Goal: Task Accomplishment & Management: Use online tool/utility

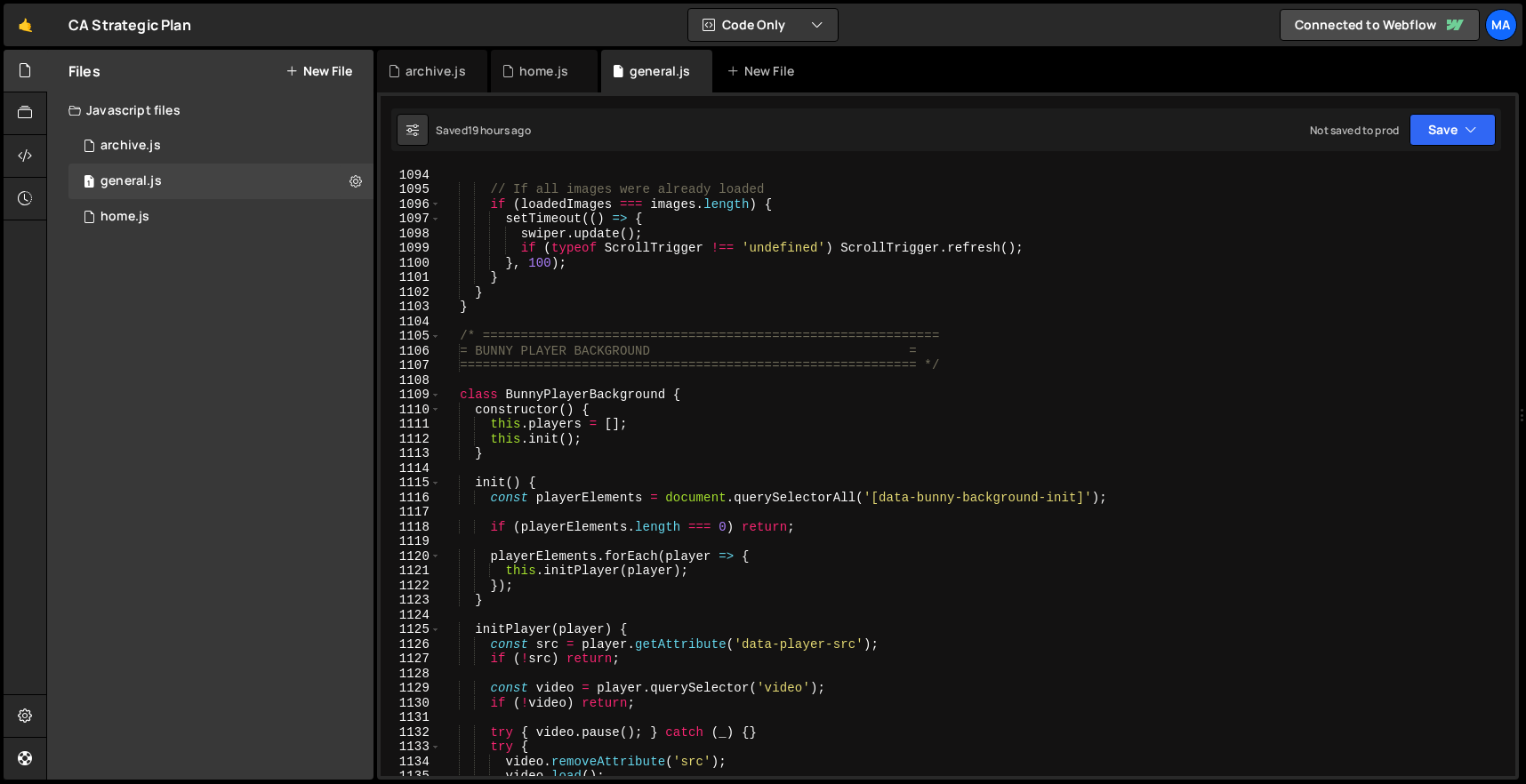
scroll to position [16428, 0]
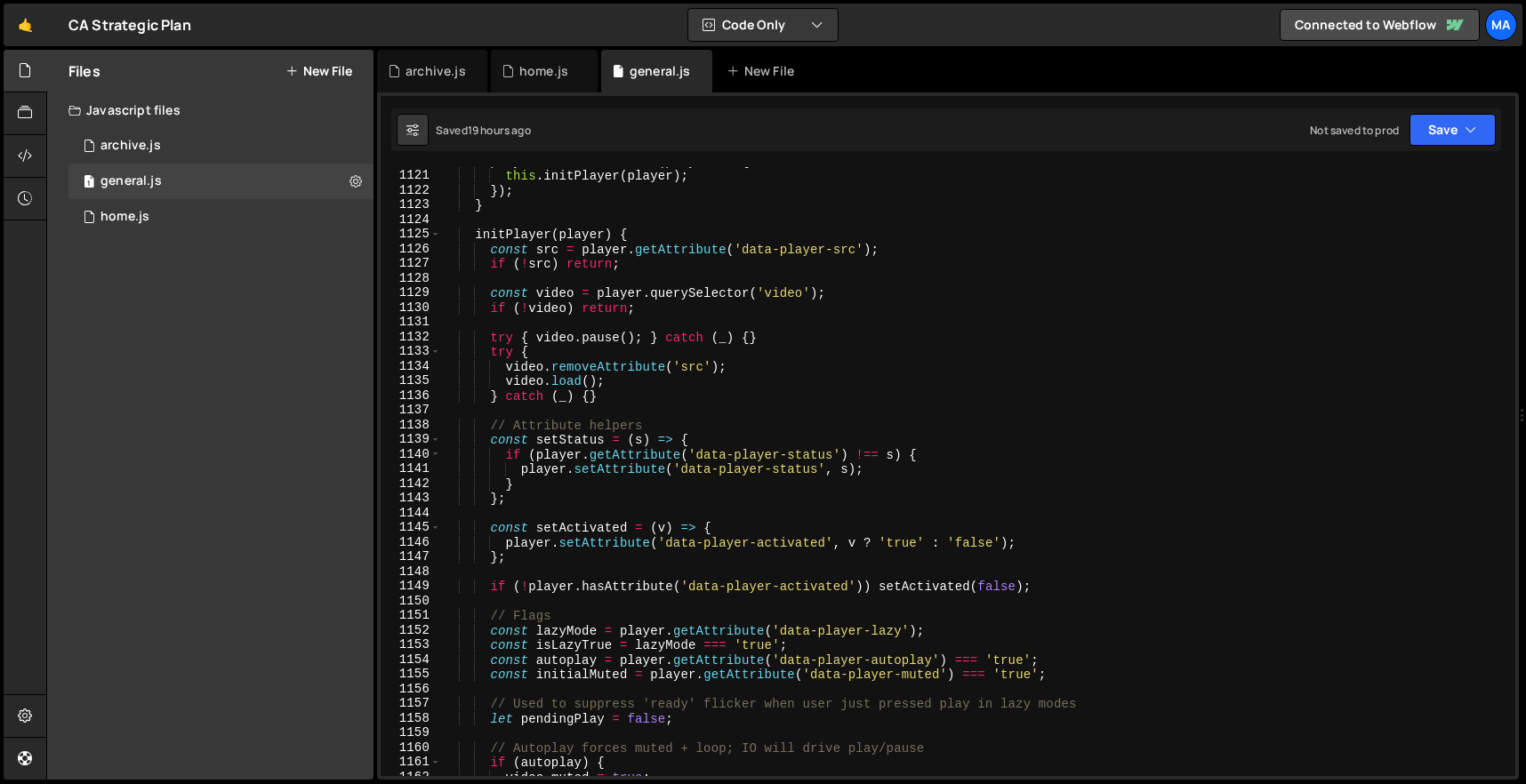
type textarea "if (player.getAttribute('data-player-status') !== s) {"
click at [720, 447] on div "playerElements . forEach ( player => { this . initPlayer ( player ) ; }) ; } in…" at bounding box center [974, 472] width 1067 height 638
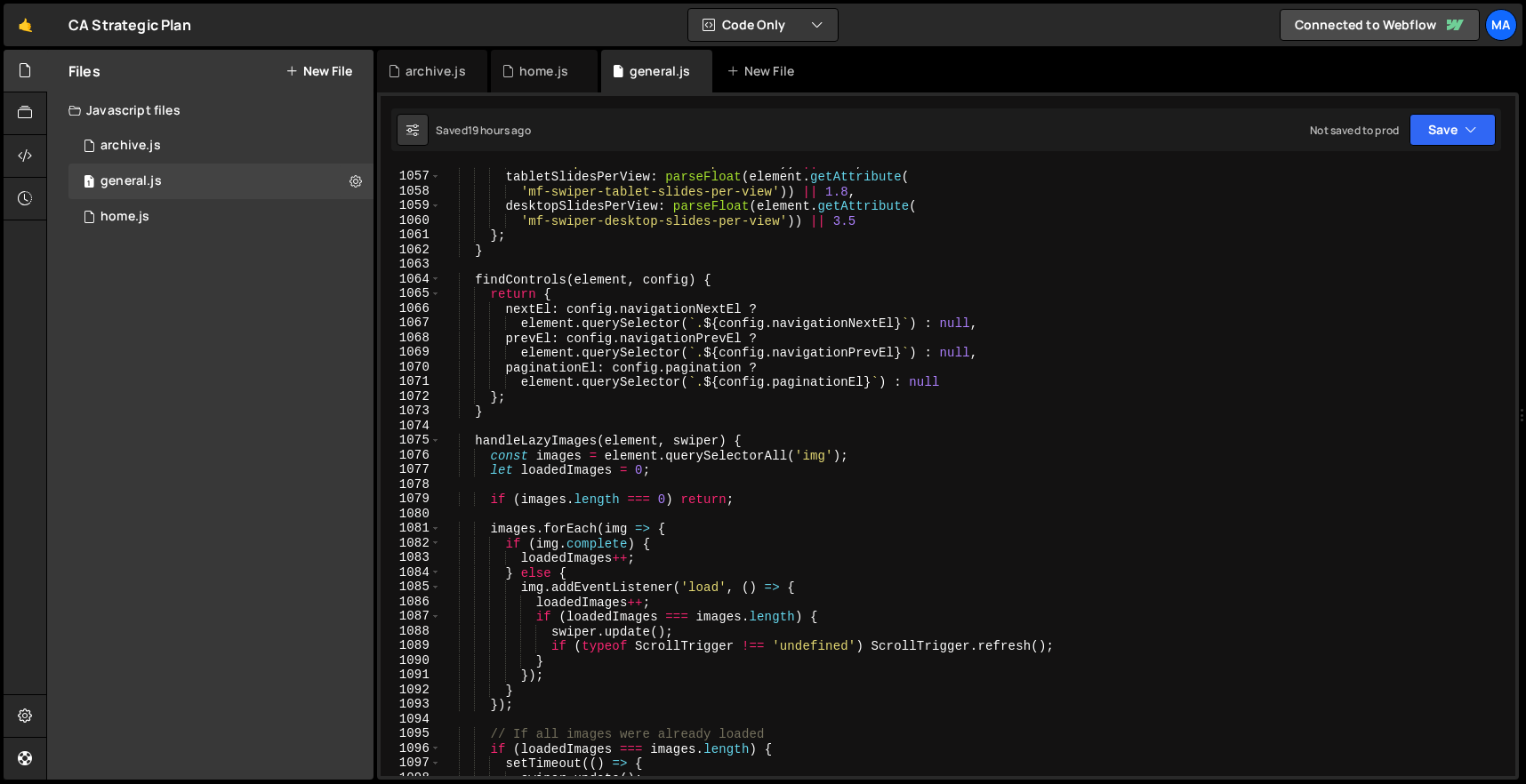
scroll to position [15010, 0]
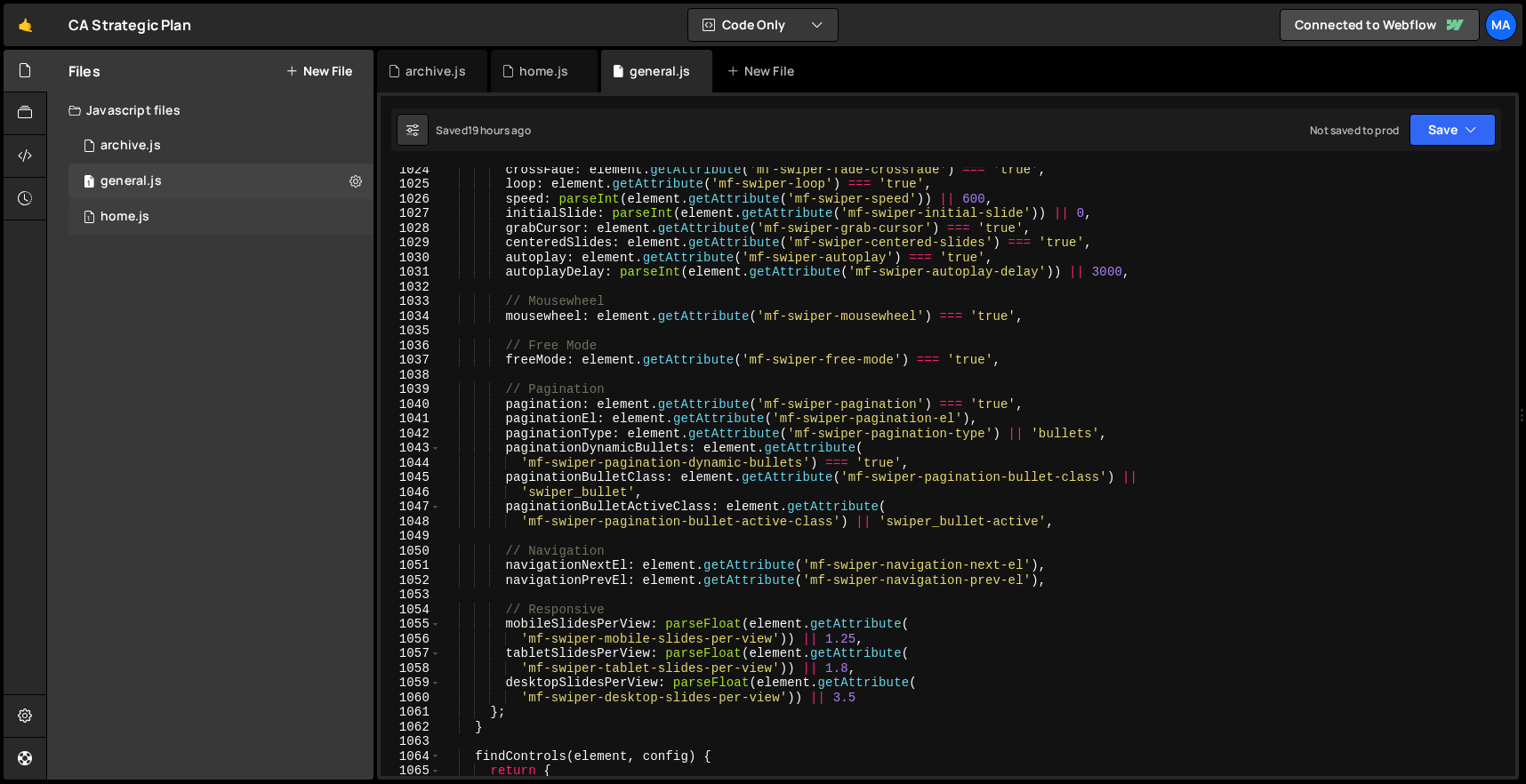
click at [137, 209] on div "home.js" at bounding box center [125, 217] width 49 height 16
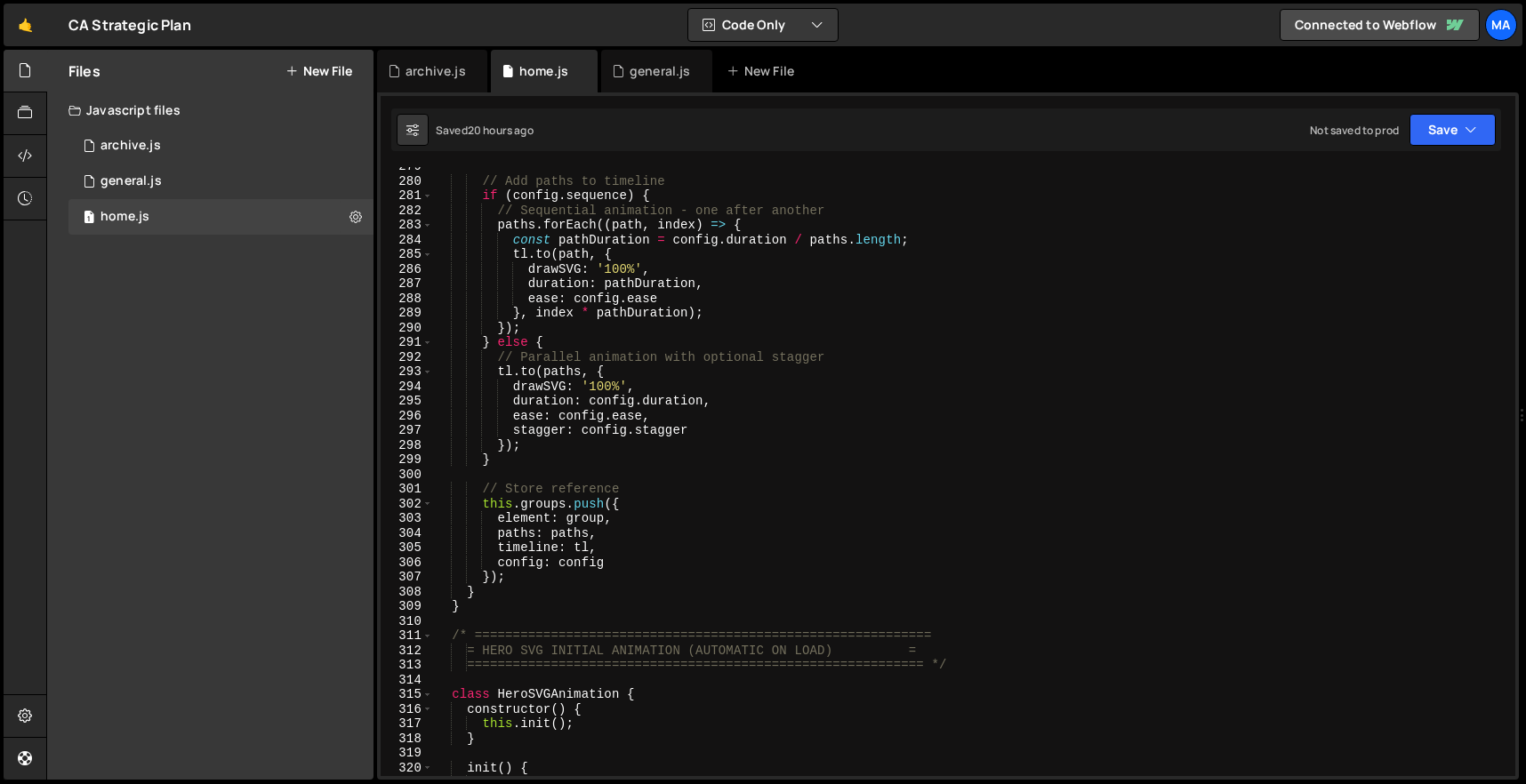
scroll to position [4083, 0]
drag, startPoint x: 527, startPoint y: 609, endPoint x: 527, endPoint y: 429, distance: 180.0
click at [527, 433] on div "// Add paths to timeline if ( config . sequence ) { // Sequential animation - o…" at bounding box center [971, 481] width 1076 height 638
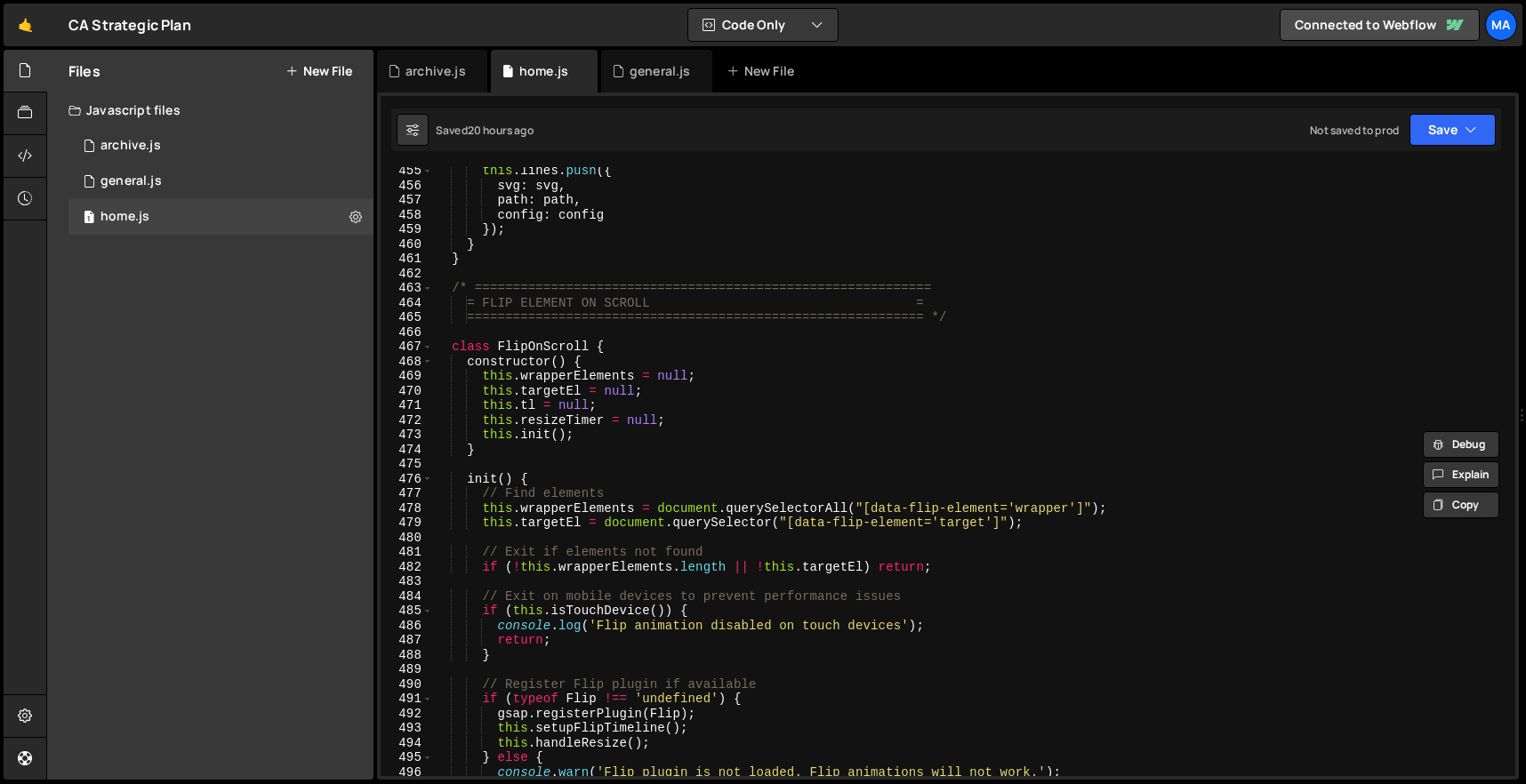
scroll to position [6662, 0]
drag, startPoint x: 453, startPoint y: 285, endPoint x: 644, endPoint y: 493, distance: 282.4
click at [642, 475] on div "this . lines . push ({ svg : svg , path : path , config : config }) ; } } /* ==…" at bounding box center [971, 483] width 1076 height 638
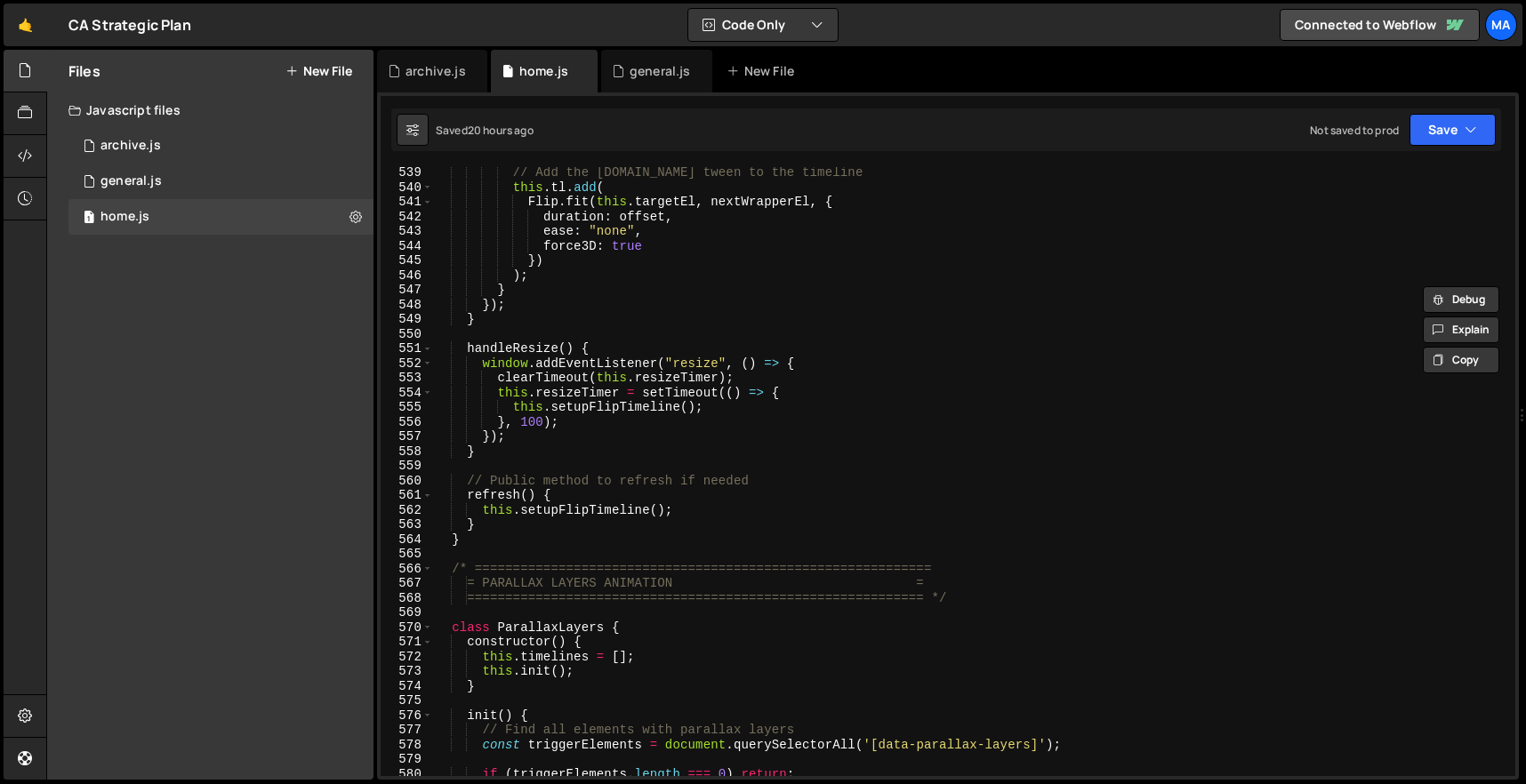
scroll to position [7893, 0]
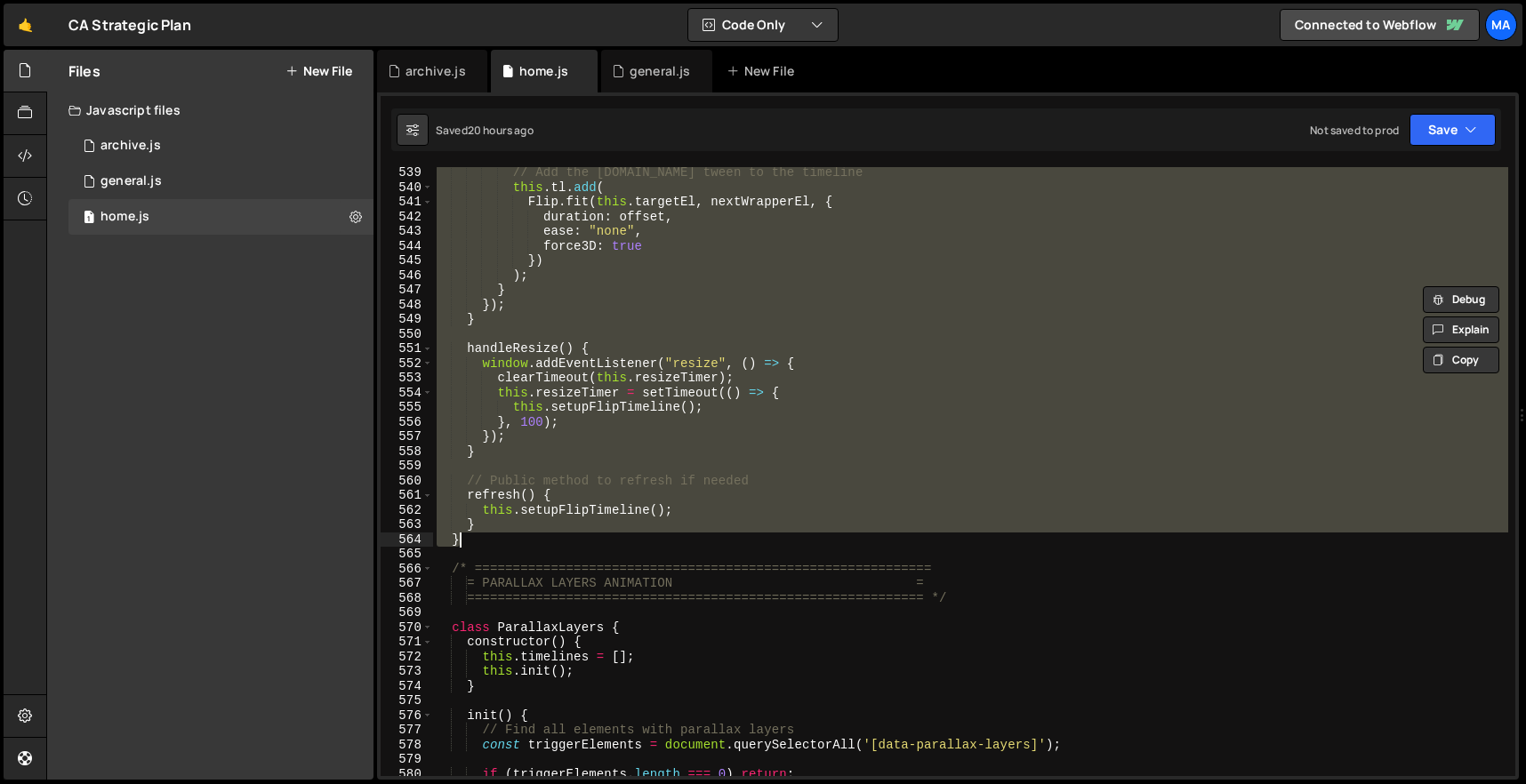
click at [519, 536] on div "// Add the [DOMAIN_NAME] tween to the timeline this . tl . add ( Flip . fit ( t…" at bounding box center [971, 485] width 1076 height 638
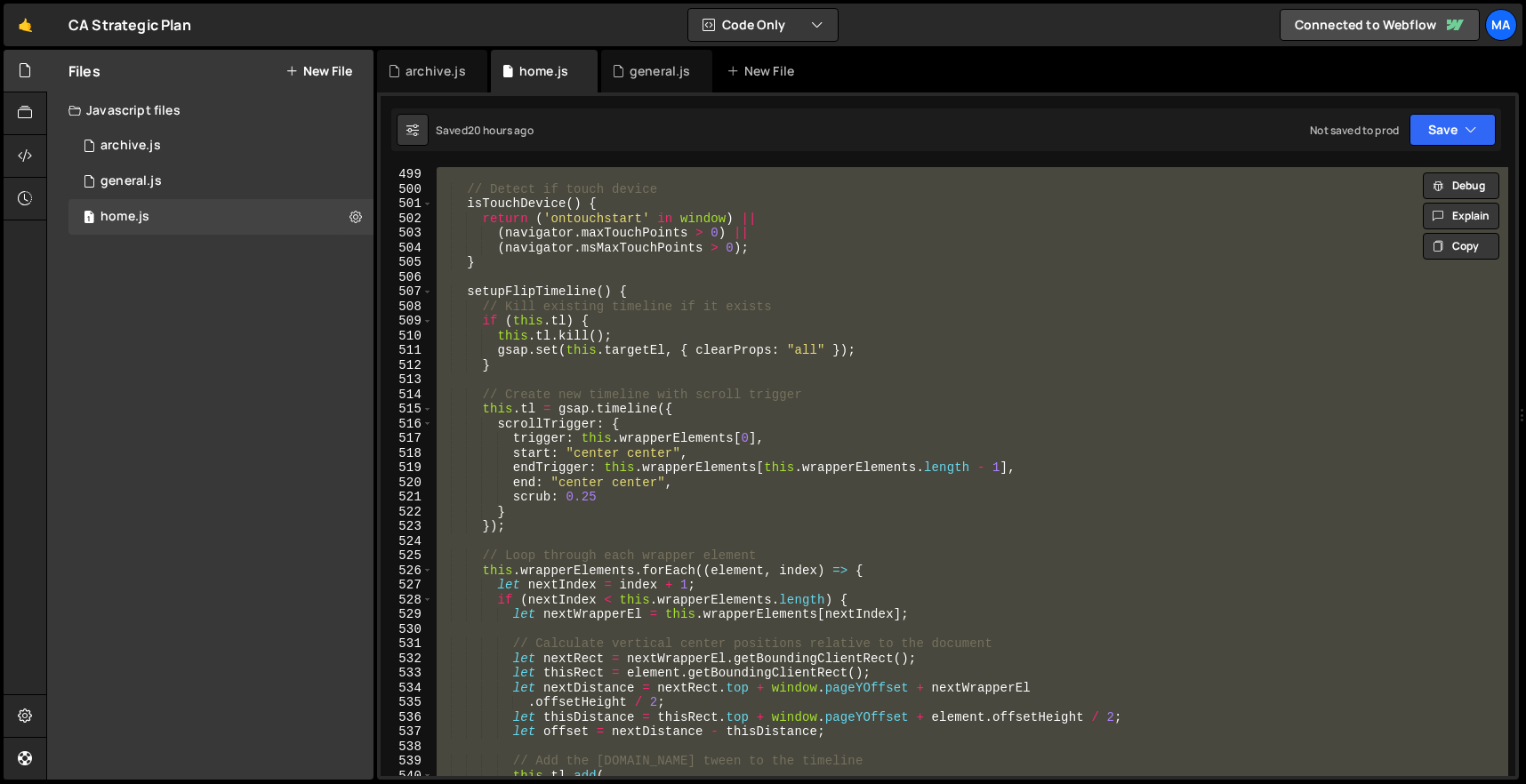
paste textarea
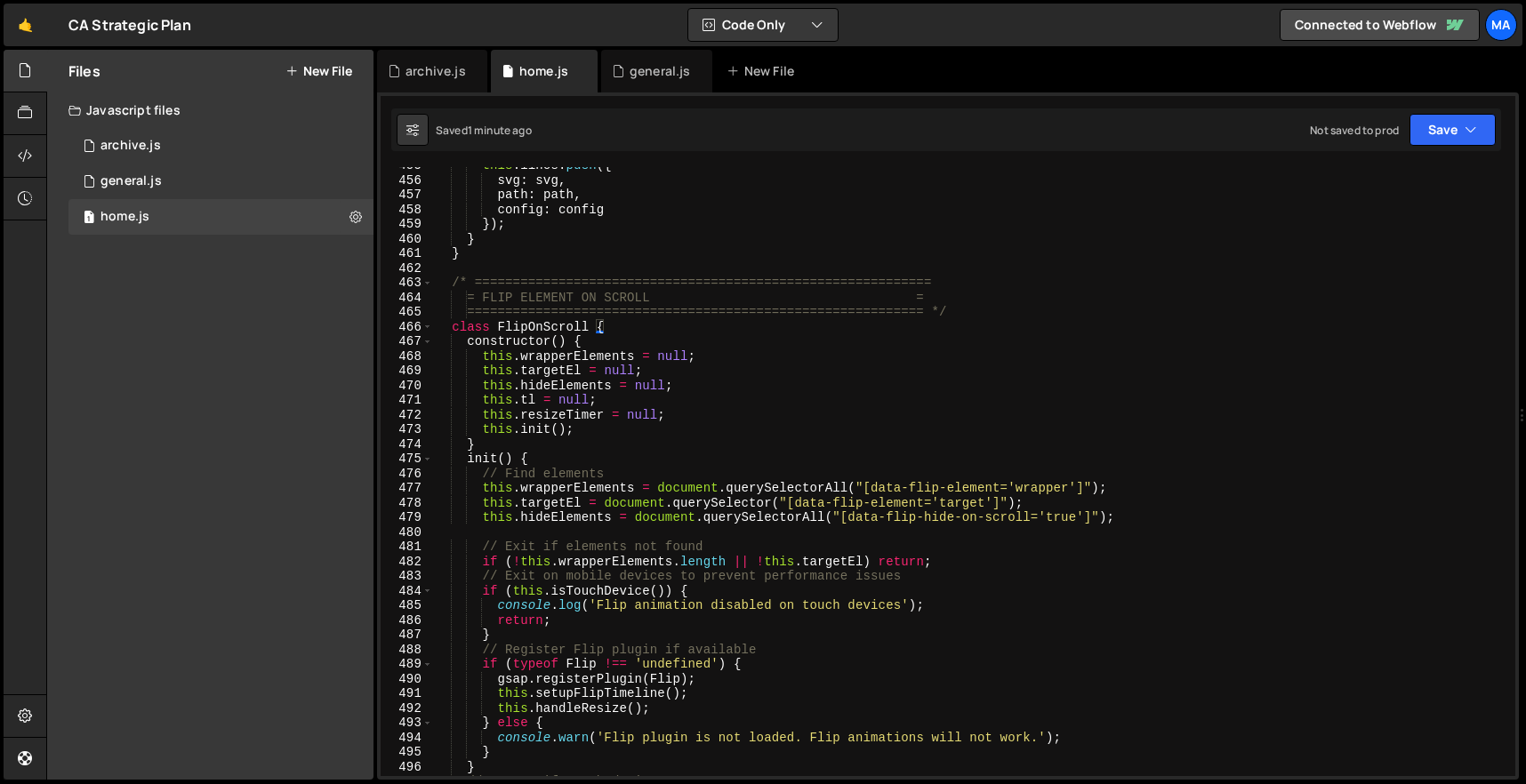
scroll to position [6477, 0]
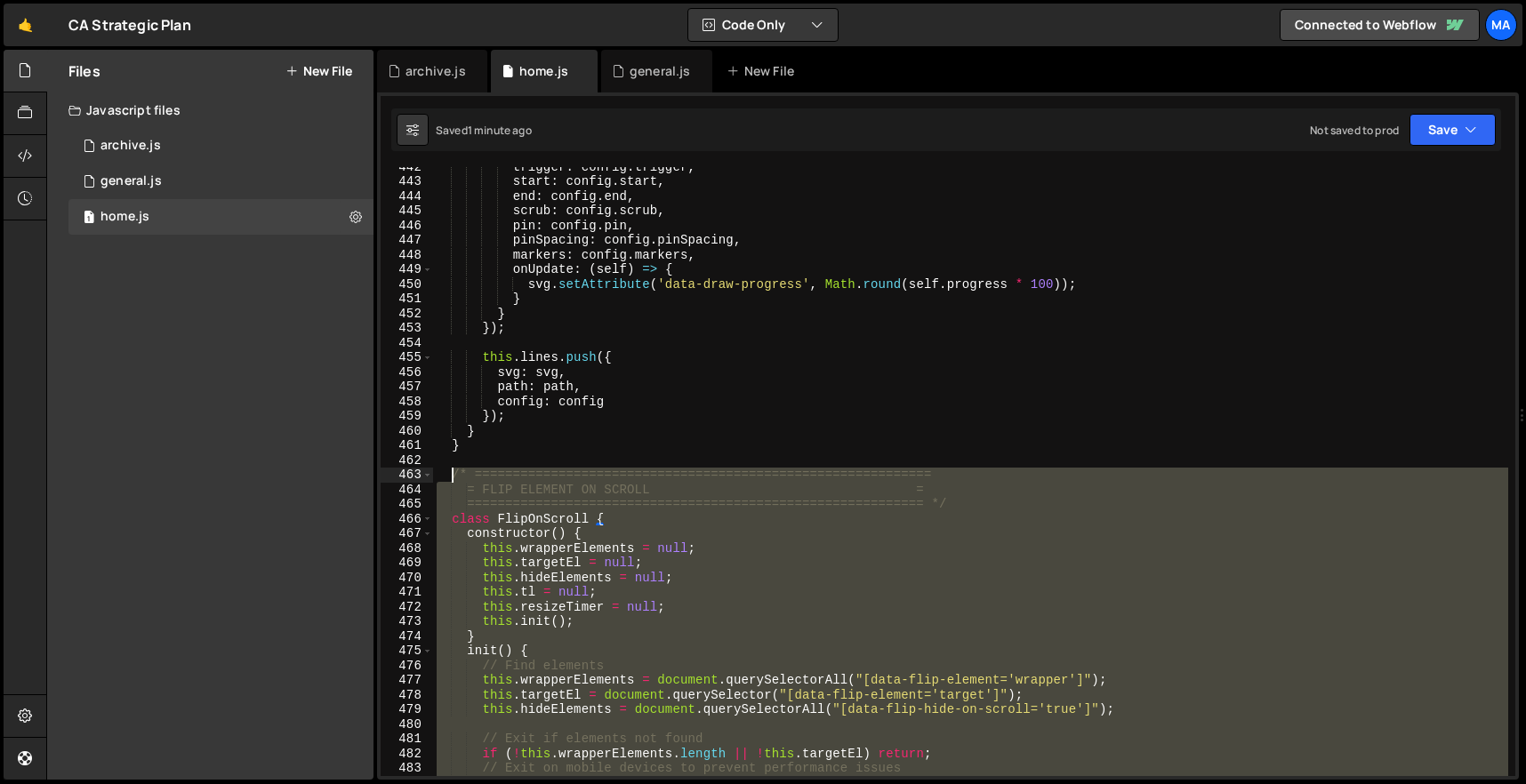
click at [454, 470] on div "trigger : config . trigger , start : config . start , end : config . end , scru…" at bounding box center [971, 478] width 1076 height 638
paste textarea "}"
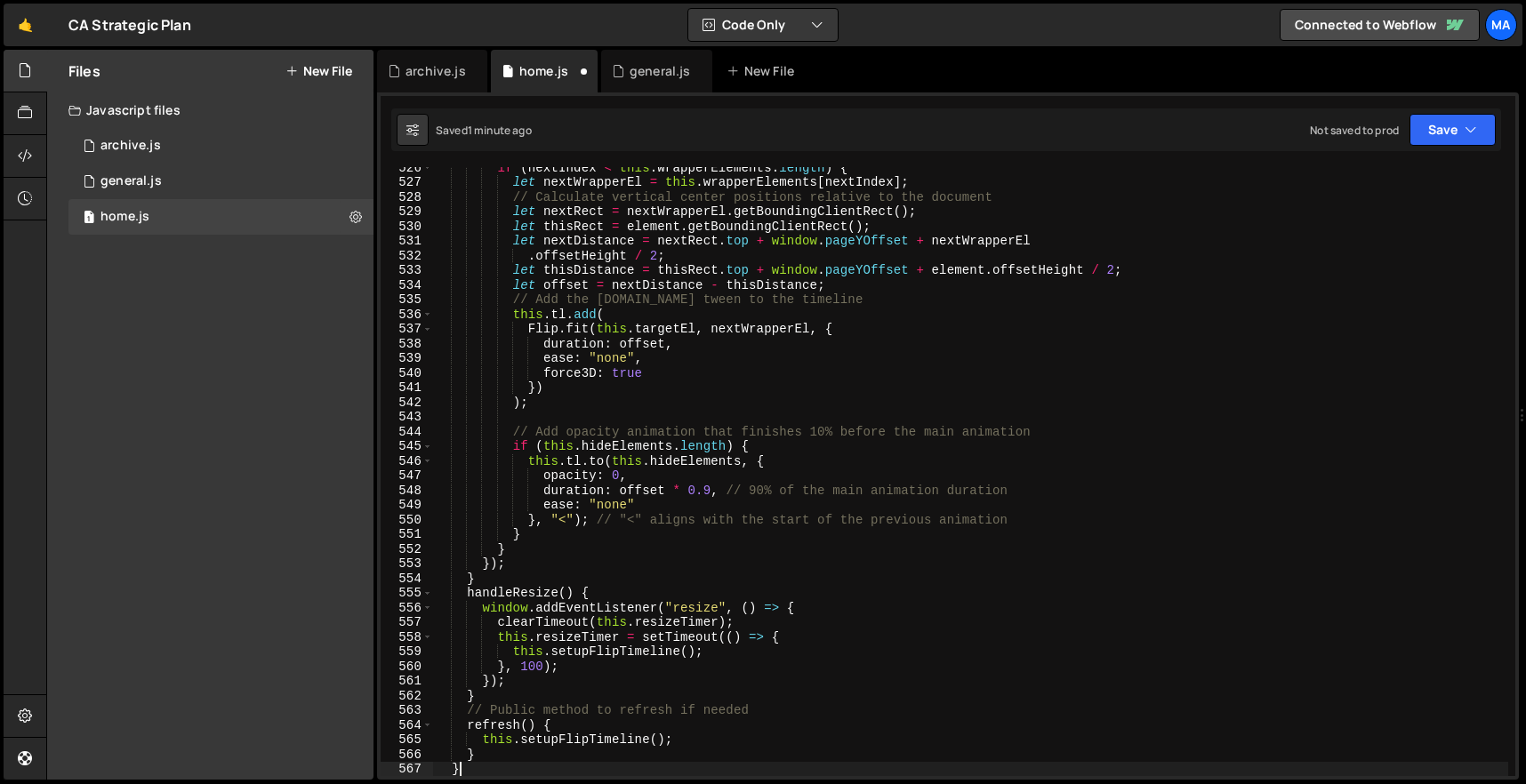
scroll to position [7707, 0]
click at [781, 359] on div "if ( nextIndex < this . wrapperElements . length ) { let nextWrapperEl = this .…" at bounding box center [971, 479] width 1076 height 638
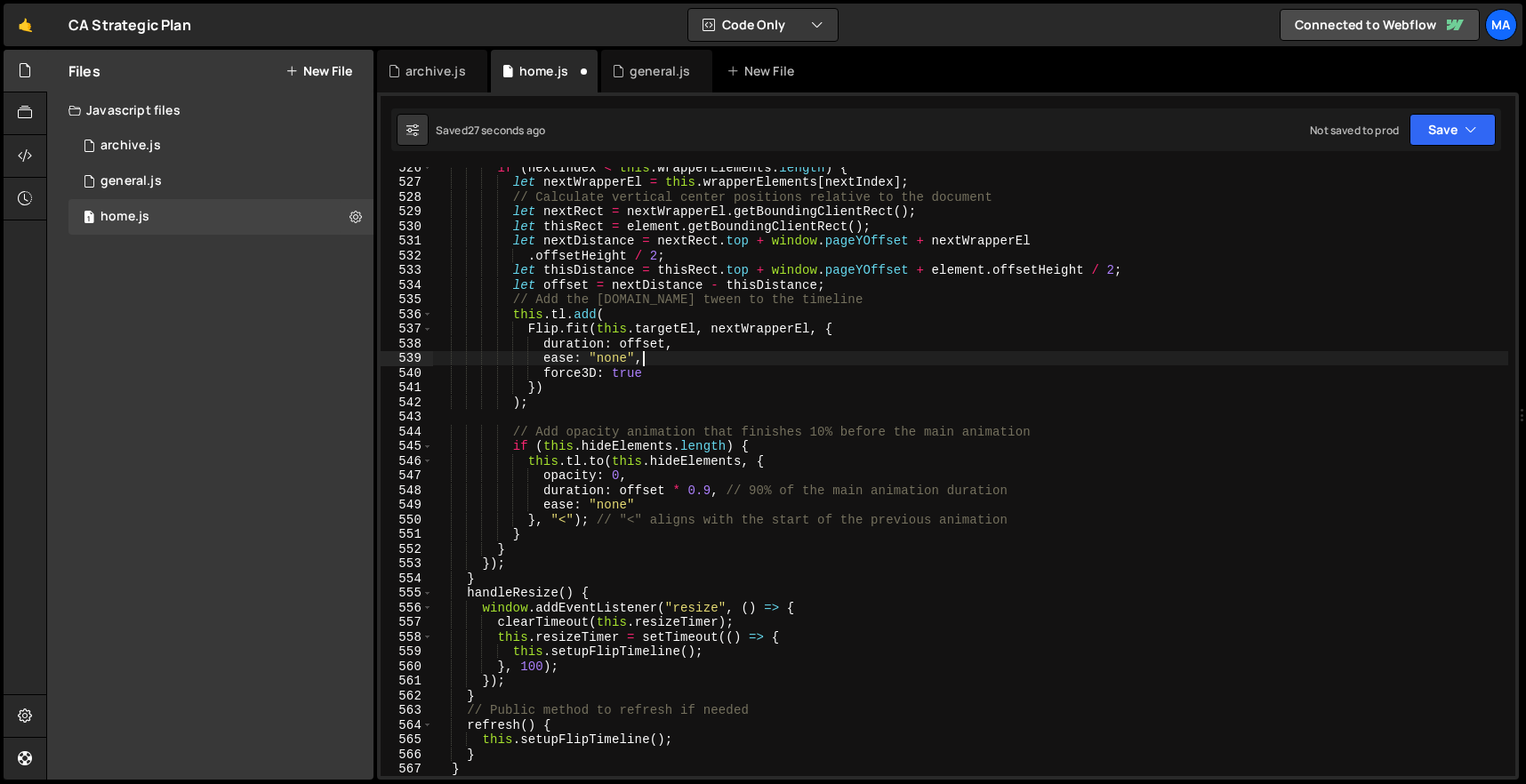
type textarea "})();"
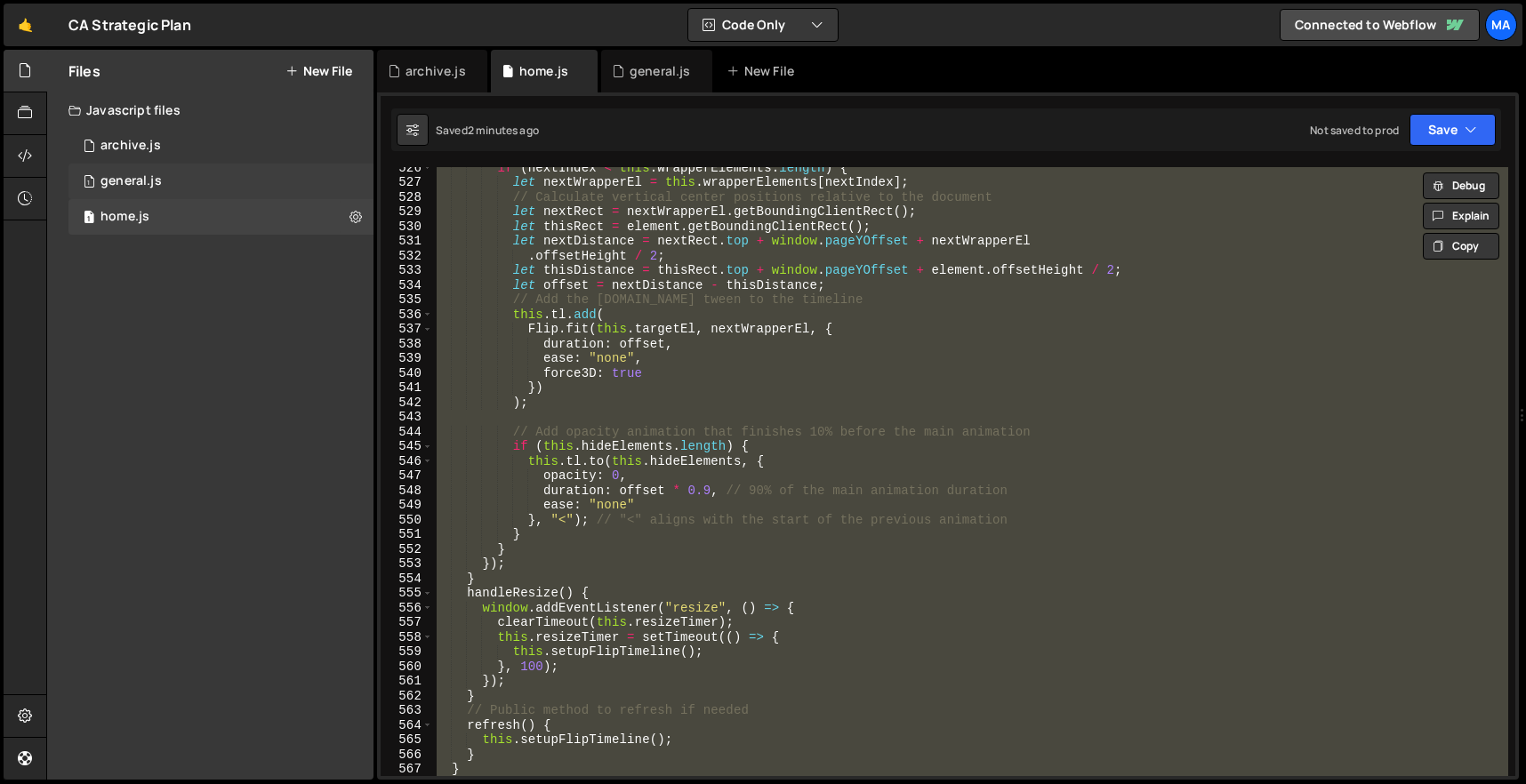
click at [147, 179] on div "general.js" at bounding box center [131, 180] width 61 height 16
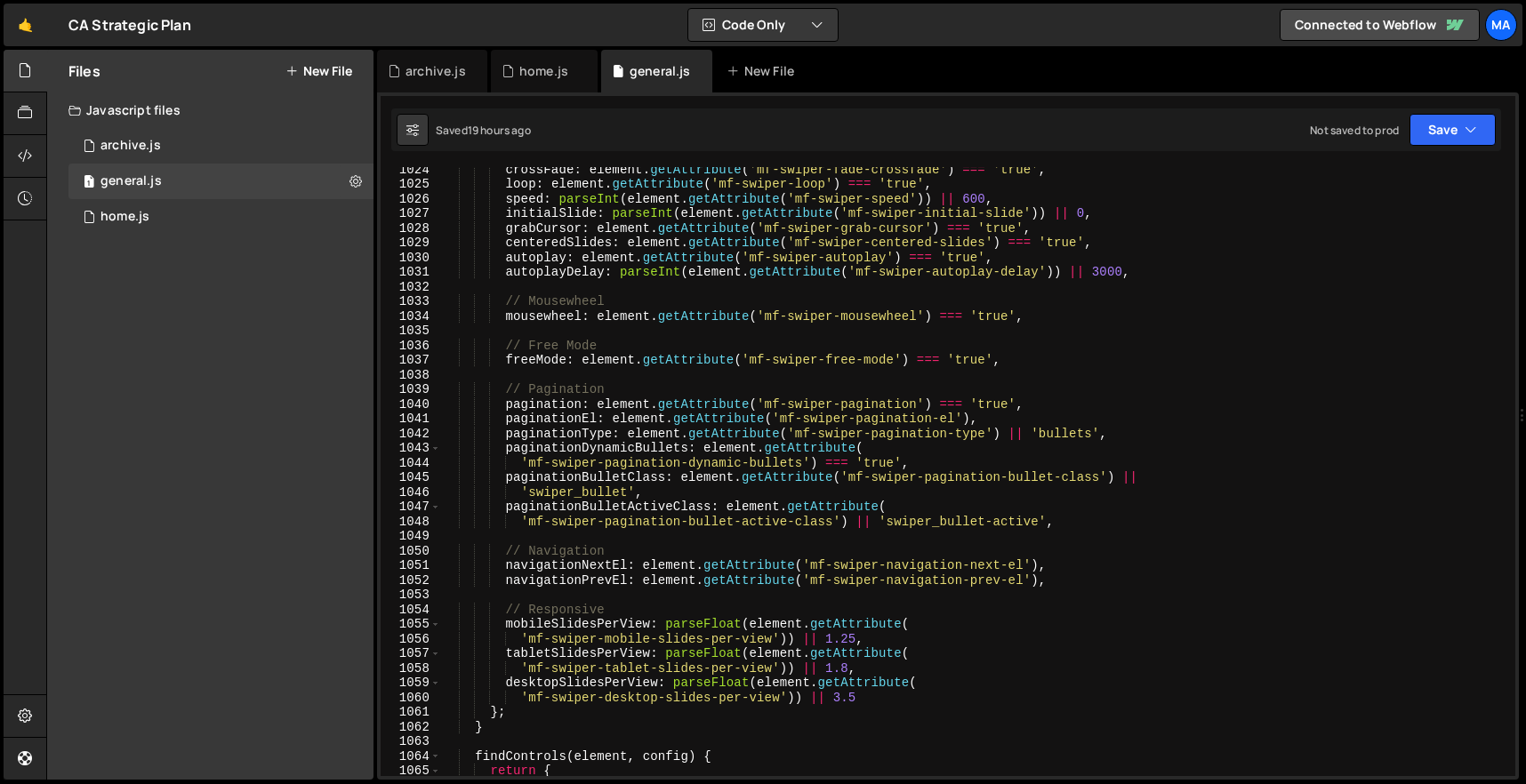
click at [674, 284] on div "crossFade : element . getAttribute ( 'mf-swiper-fade-crossfade' ) === 'true' , …" at bounding box center [974, 481] width 1067 height 638
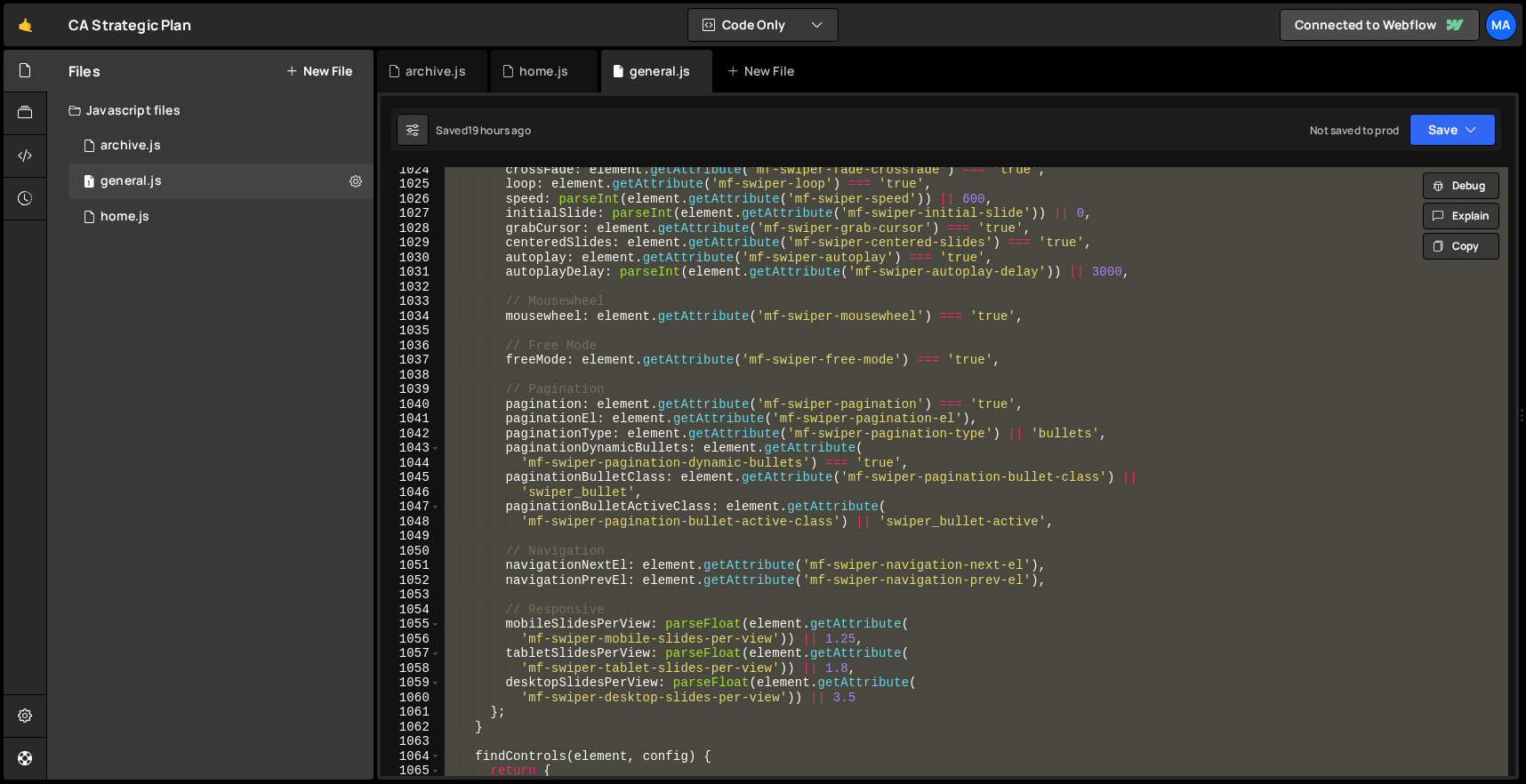
click at [756, 461] on div "crossFade : element . getAttribute ( 'mf-swiper-fade-crossfade' ) === 'true' , …" at bounding box center [974, 472] width 1067 height 609
type textarea "'mf-swiper-pagination-dynamic-bullets') === 'true',"
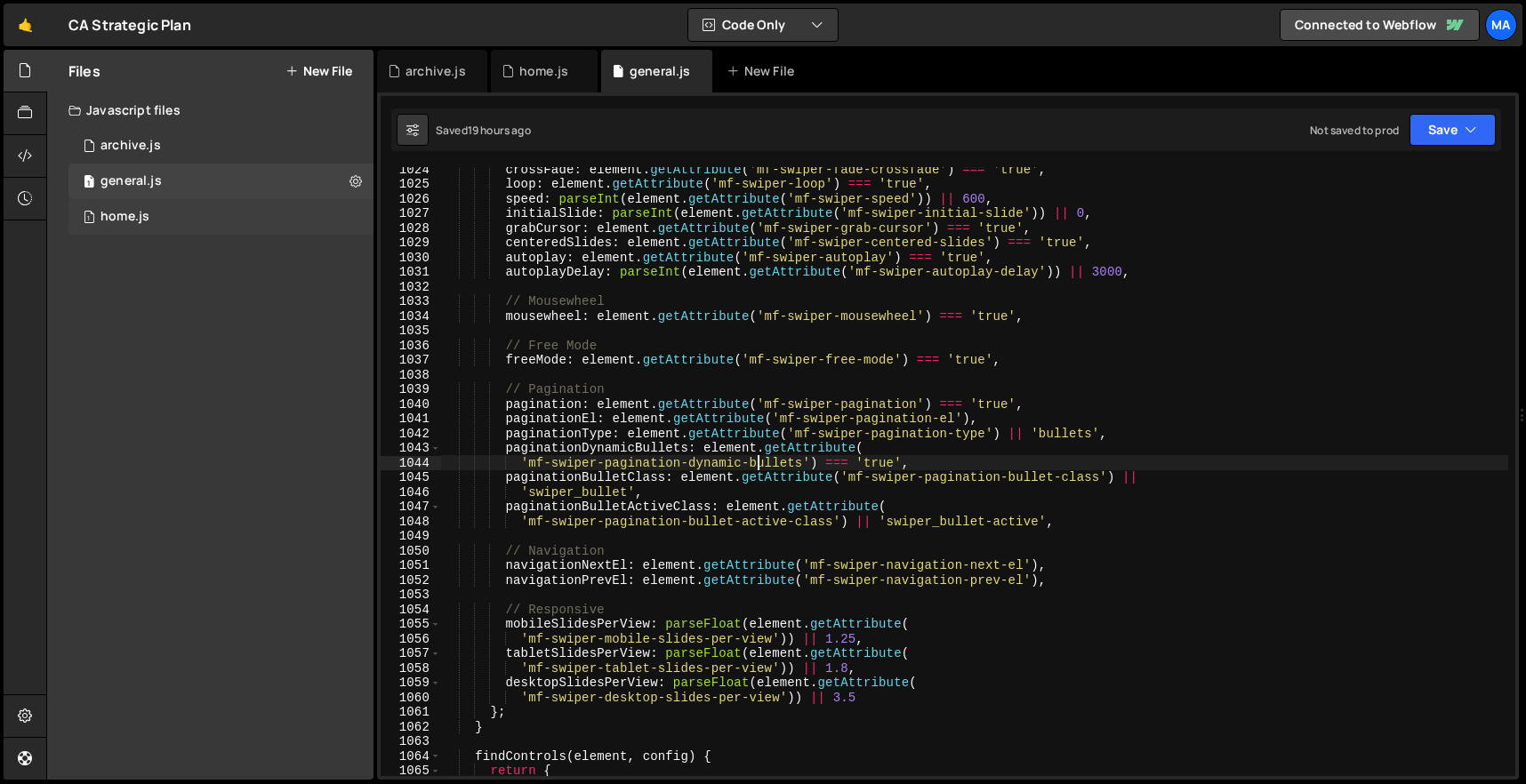
click at [250, 220] on div "1 home.js 0" at bounding box center [221, 217] width 305 height 35
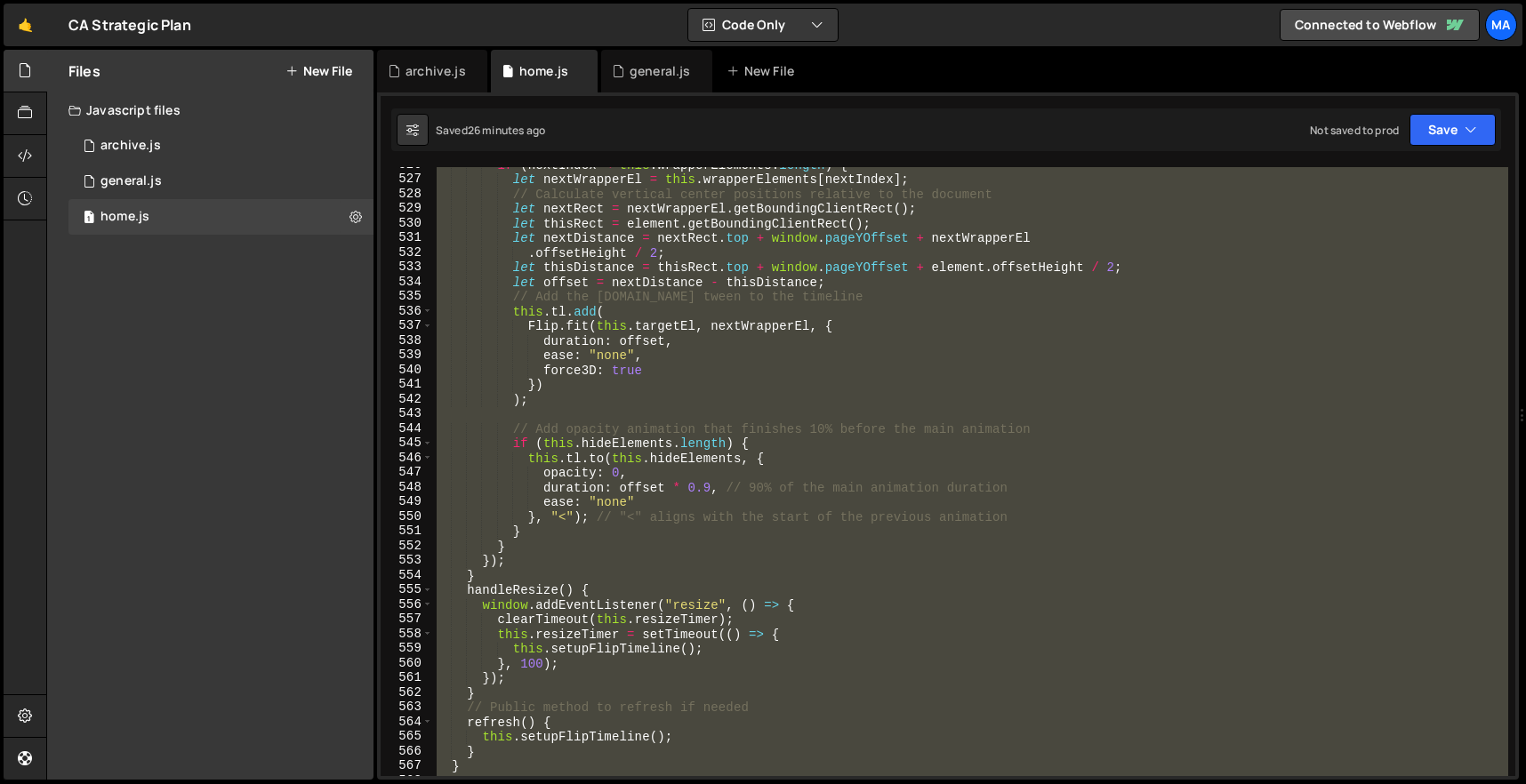
click at [580, 390] on div "if ( nextIndex < this . wrapperElements . length ) { let nextWrapperEl = this .…" at bounding box center [971, 472] width 1076 height 609
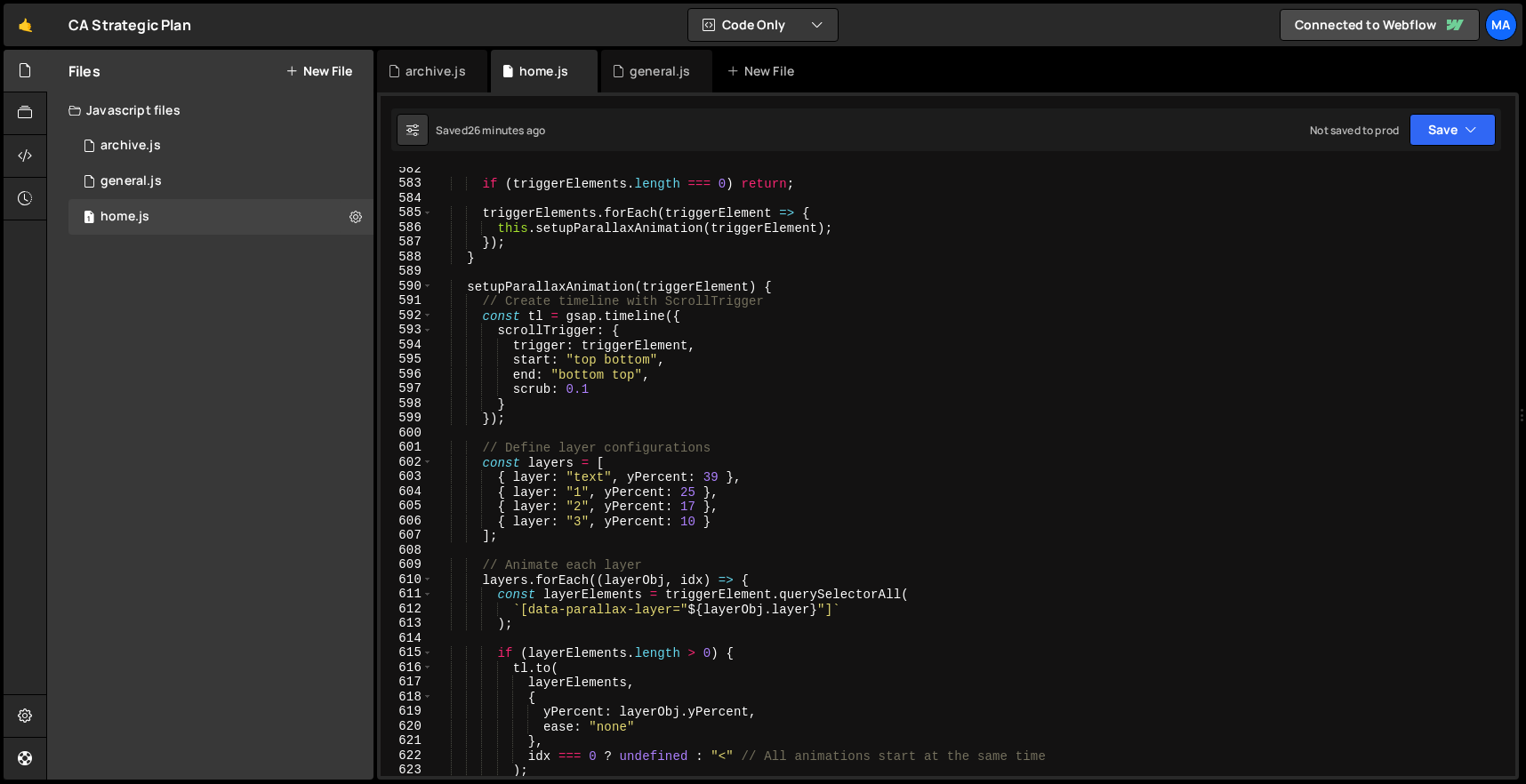
scroll to position [8528, 0]
click at [695, 517] on div "if ( triggerElements . length === 0 ) return ; triggerElements . forEach ( trig…" at bounding box center [971, 481] width 1076 height 638
click at [696, 489] on div "if ( triggerElements . length === 0 ) return ; triggerElements . forEach ( trig…" at bounding box center [971, 481] width 1076 height 638
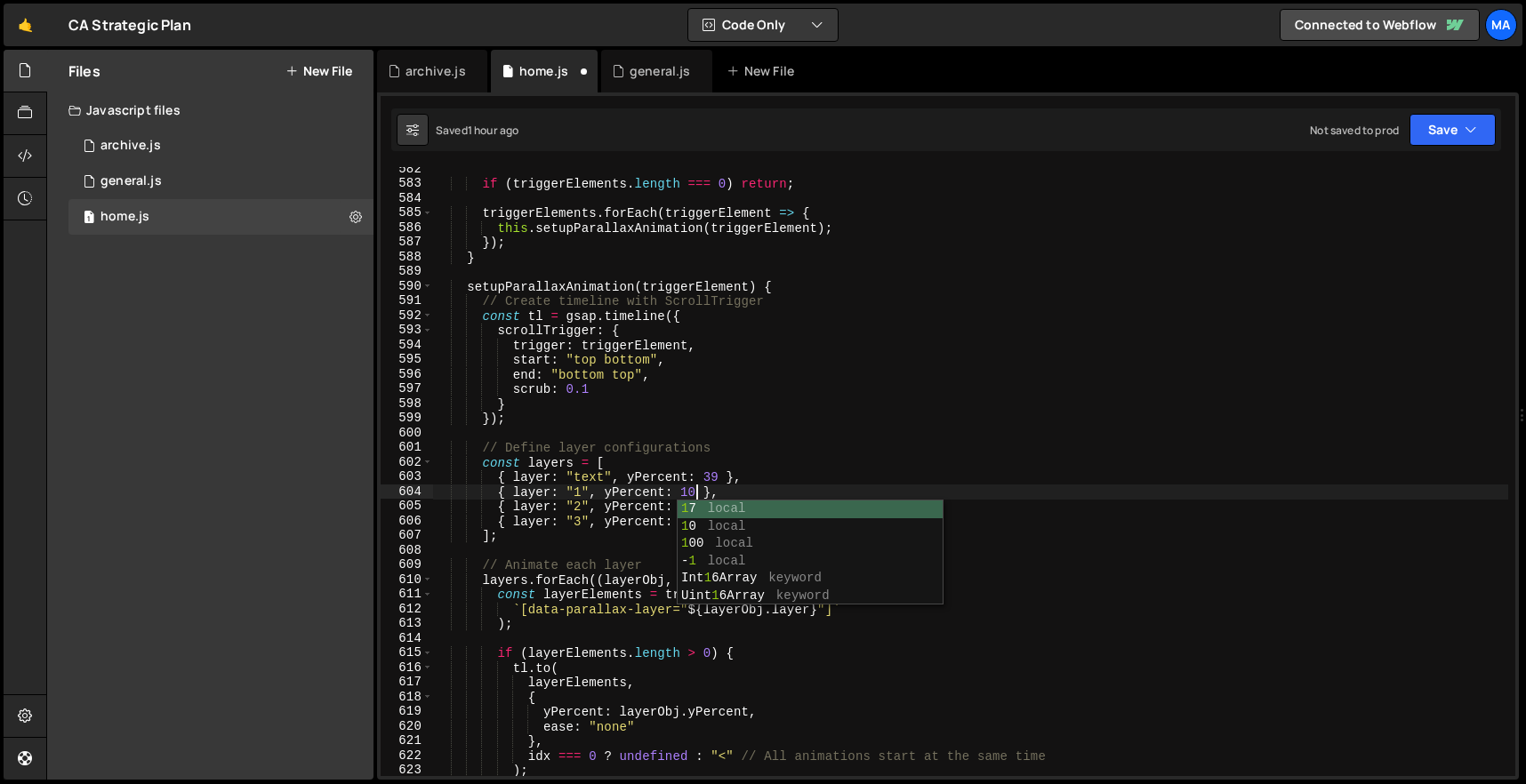
scroll to position [0, 18]
click at [635, 587] on div "if ( triggerElements . length === 0 ) return ; triggerElements . forEach ( trig…" at bounding box center [971, 481] width 1076 height 638
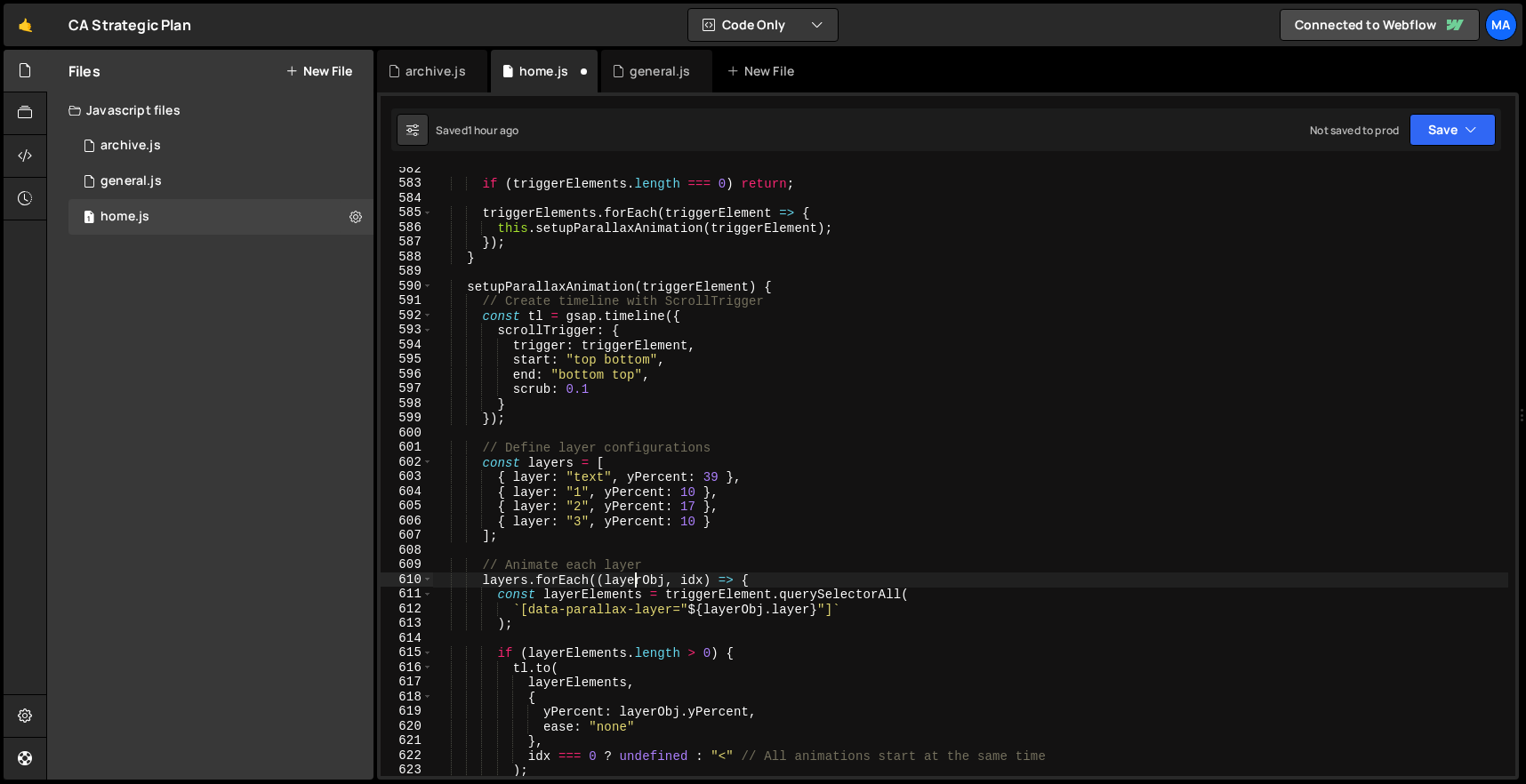
click at [699, 524] on div "if ( triggerElements . length === 0 ) return ; triggerElements . forEach ( trig…" at bounding box center [971, 481] width 1076 height 638
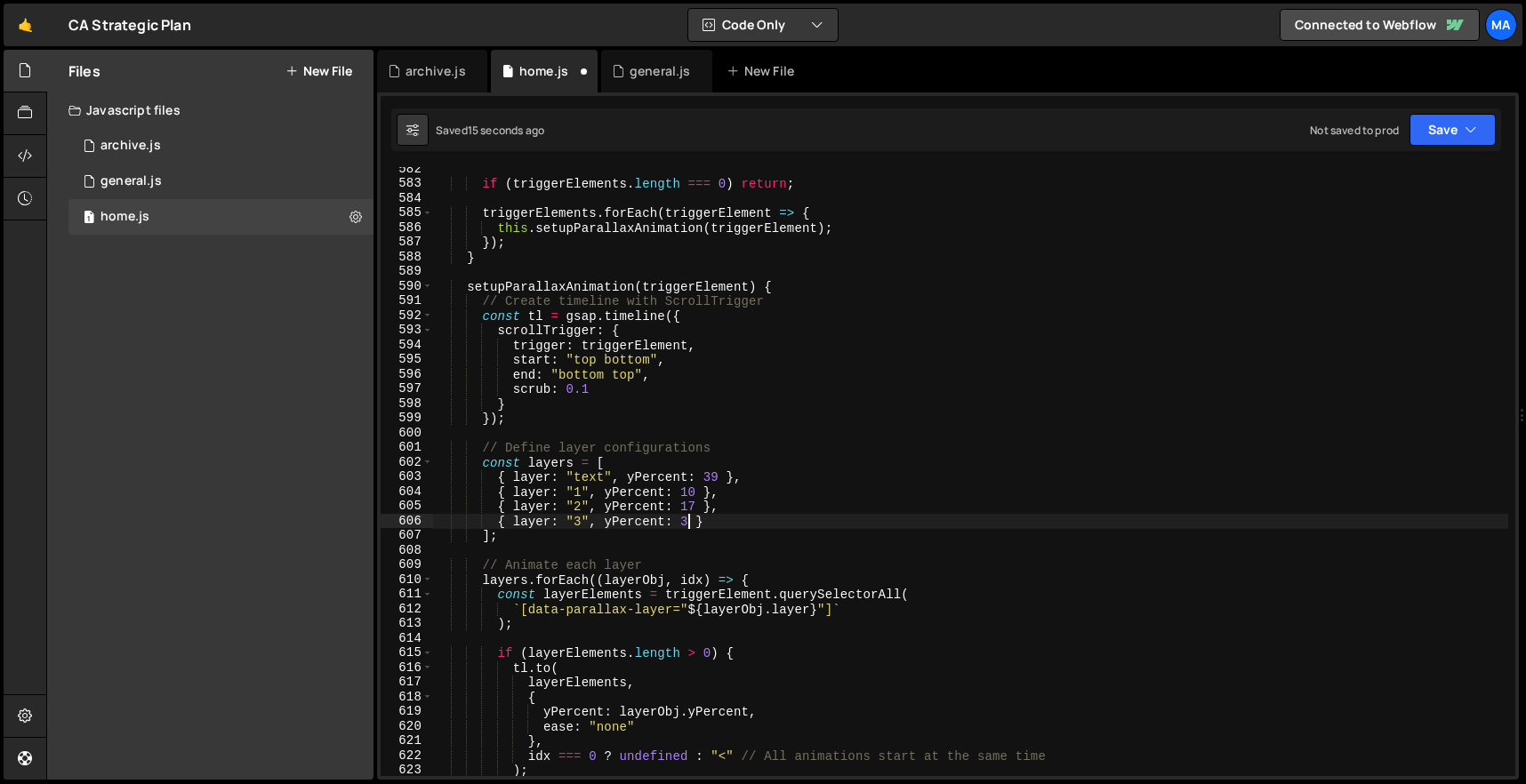
scroll to position [0, 17]
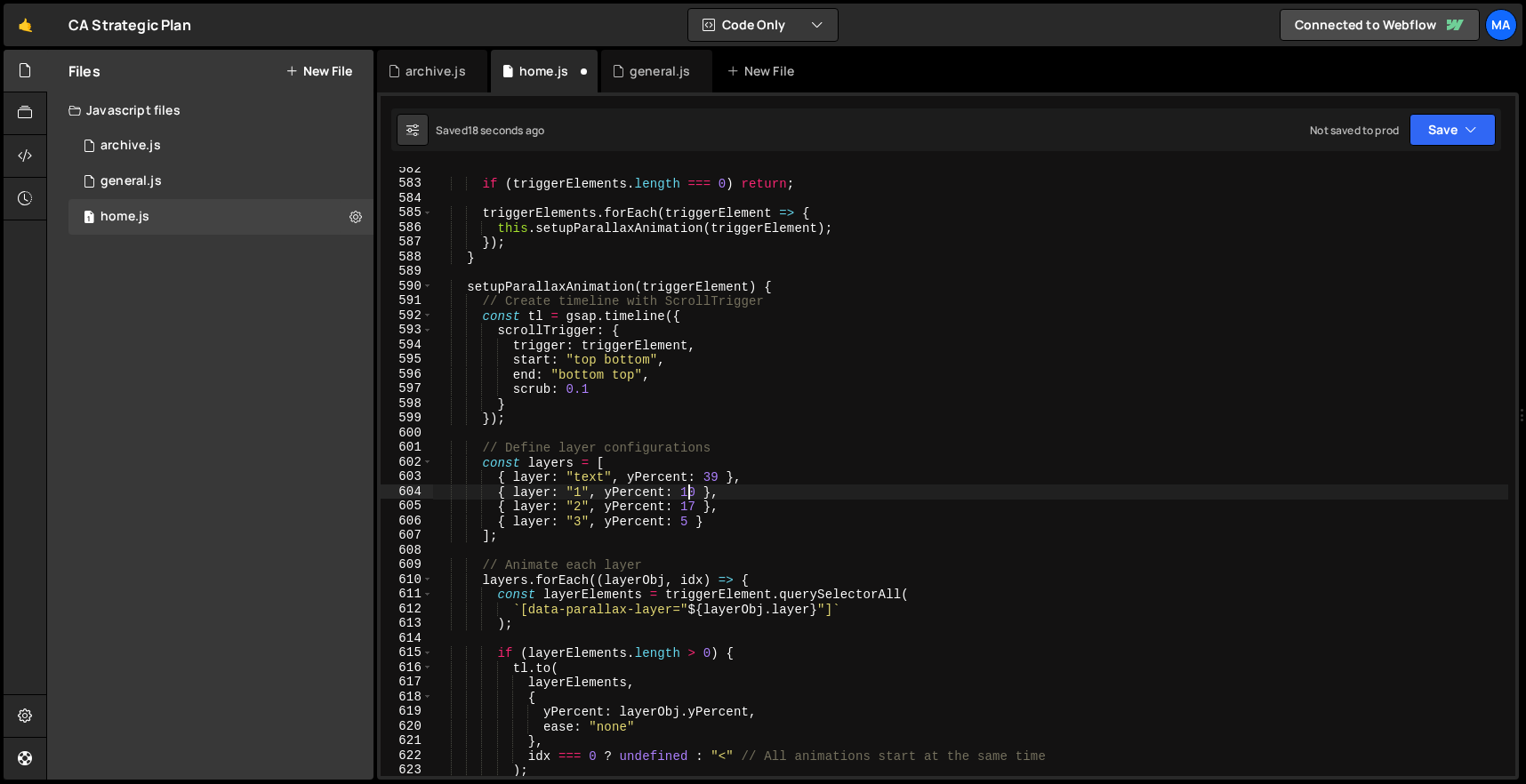
click at [688, 489] on div "if ( triggerElements . length === 0 ) return ; triggerElements . forEach ( trig…" at bounding box center [971, 481] width 1076 height 638
click at [758, 419] on div "if ( triggerElements . length === 0 ) return ; triggerElements . forEach ( trig…" at bounding box center [971, 481] width 1076 height 638
click at [688, 510] on div "if ( triggerElements . length === 0 ) return ; triggerElements . forEach ( trig…" at bounding box center [971, 481] width 1076 height 638
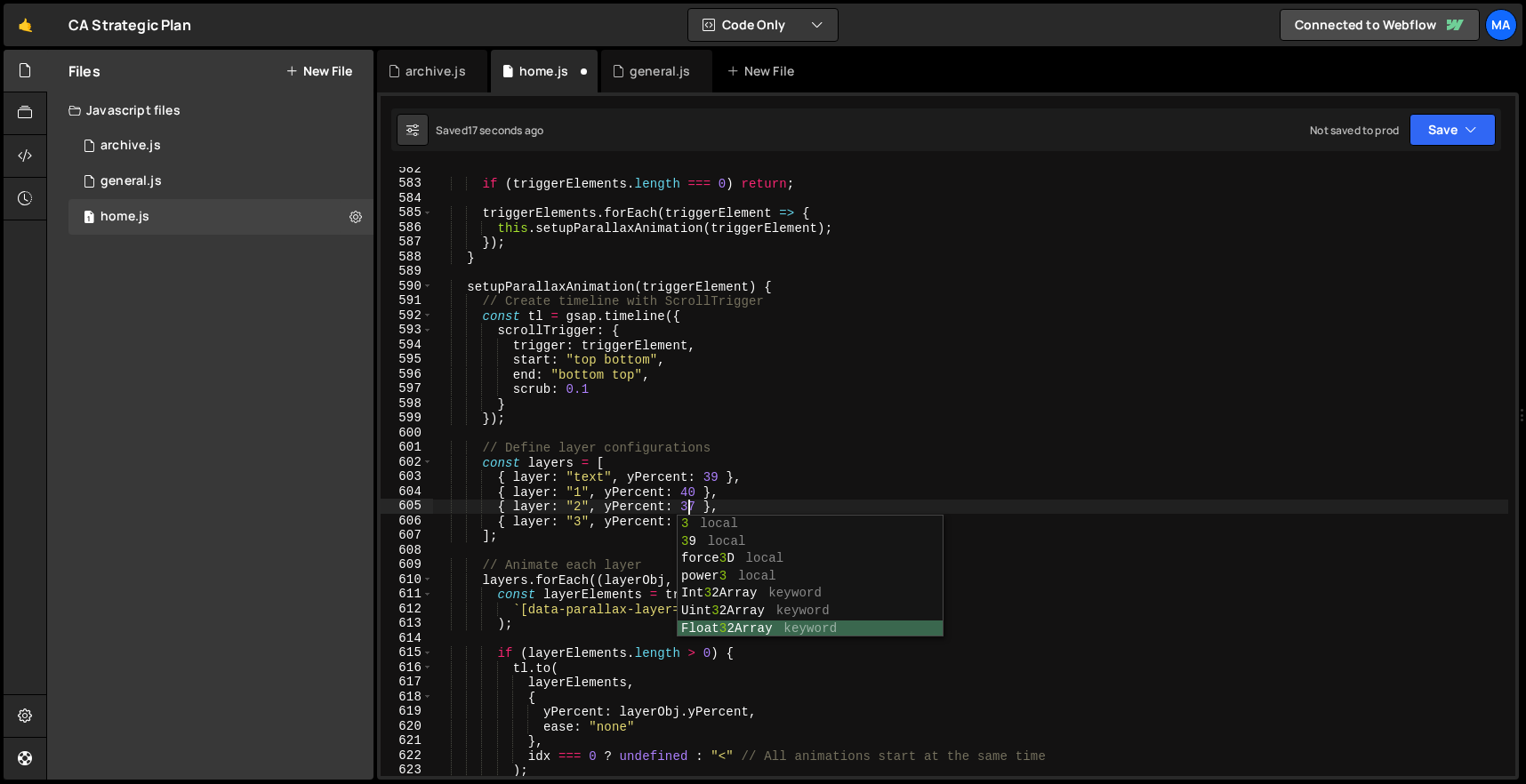
click at [686, 458] on div "if ( triggerElements . length === 0 ) return ; triggerElements . forEach ( trig…" at bounding box center [971, 481] width 1076 height 638
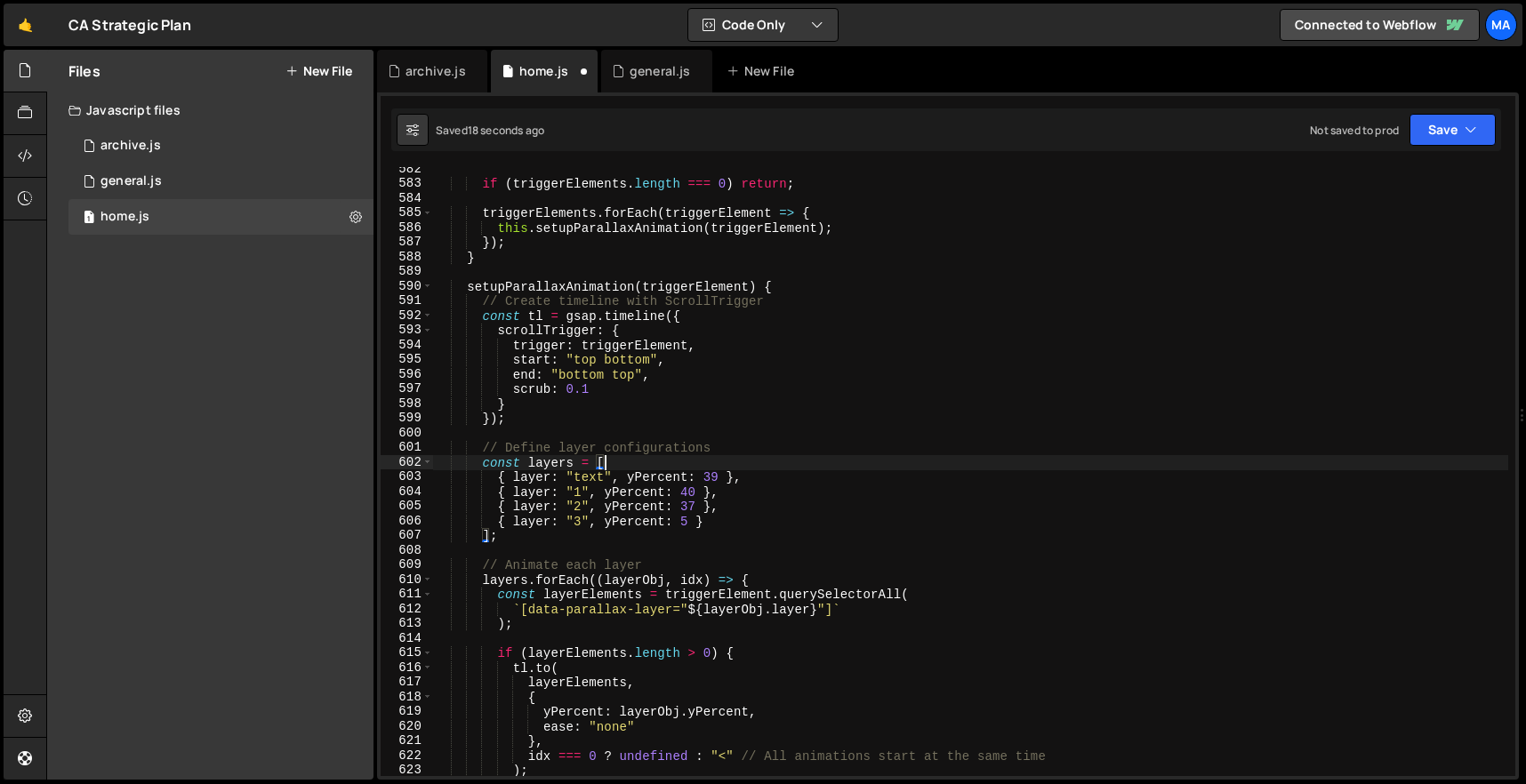
scroll to position [0, 10]
click at [688, 495] on div "if ( triggerElements . length === 0 ) return ; triggerElements . forEach ( trig…" at bounding box center [971, 481] width 1076 height 638
click at [664, 468] on div "if ( triggerElements . length === 0 ) return ; triggerElements . forEach ( trig…" at bounding box center [971, 481] width 1076 height 638
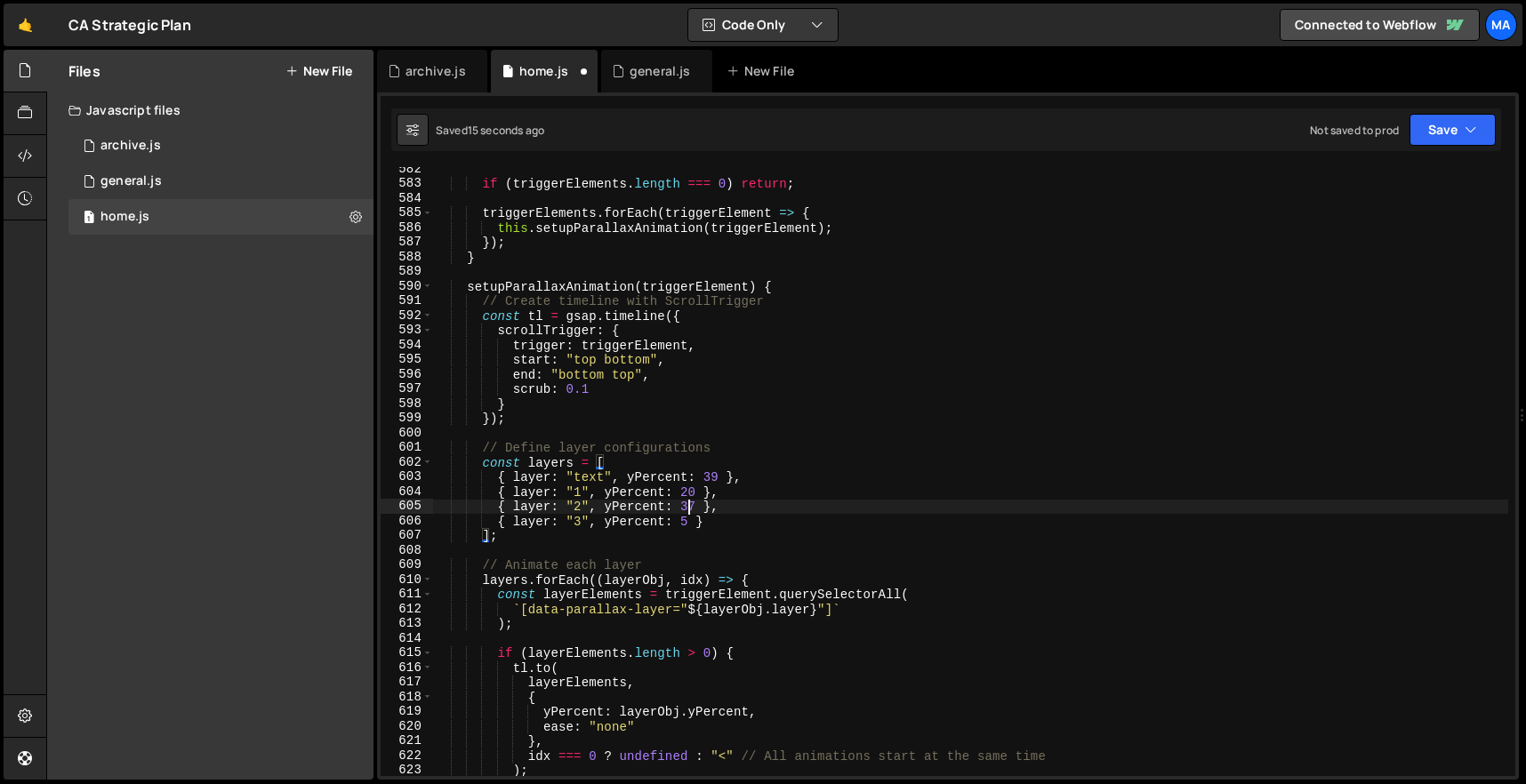
click at [689, 506] on div "if ( triggerElements . length === 0 ) return ; triggerElements . forEach ( trig…" at bounding box center [971, 481] width 1076 height 638
click at [689, 492] on div "if ( triggerElements . length === 0 ) return ; triggerElements . forEach ( trig…" at bounding box center [971, 481] width 1076 height 638
click at [688, 504] on div "if ( triggerElements . length === 0 ) return ; triggerElements . forEach ( trig…" at bounding box center [971, 481] width 1076 height 638
click at [697, 491] on div "if ( triggerElements . length === 0 ) return ; triggerElements . forEach ( trig…" at bounding box center [971, 481] width 1076 height 638
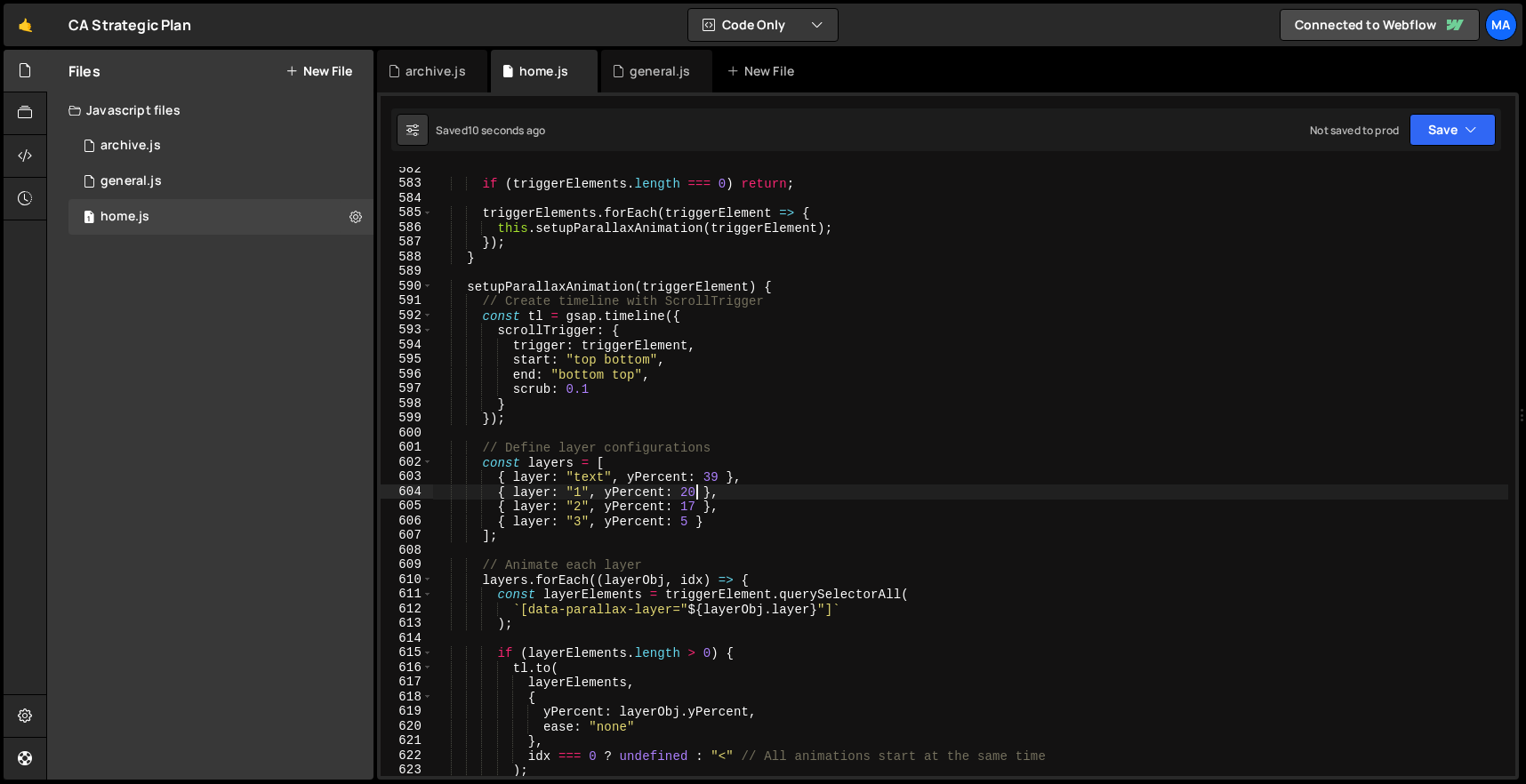
click at [688, 522] on div "if ( triggerElements . length === 0 ) return ; triggerElements . forEach ( trig…" at bounding box center [971, 481] width 1076 height 638
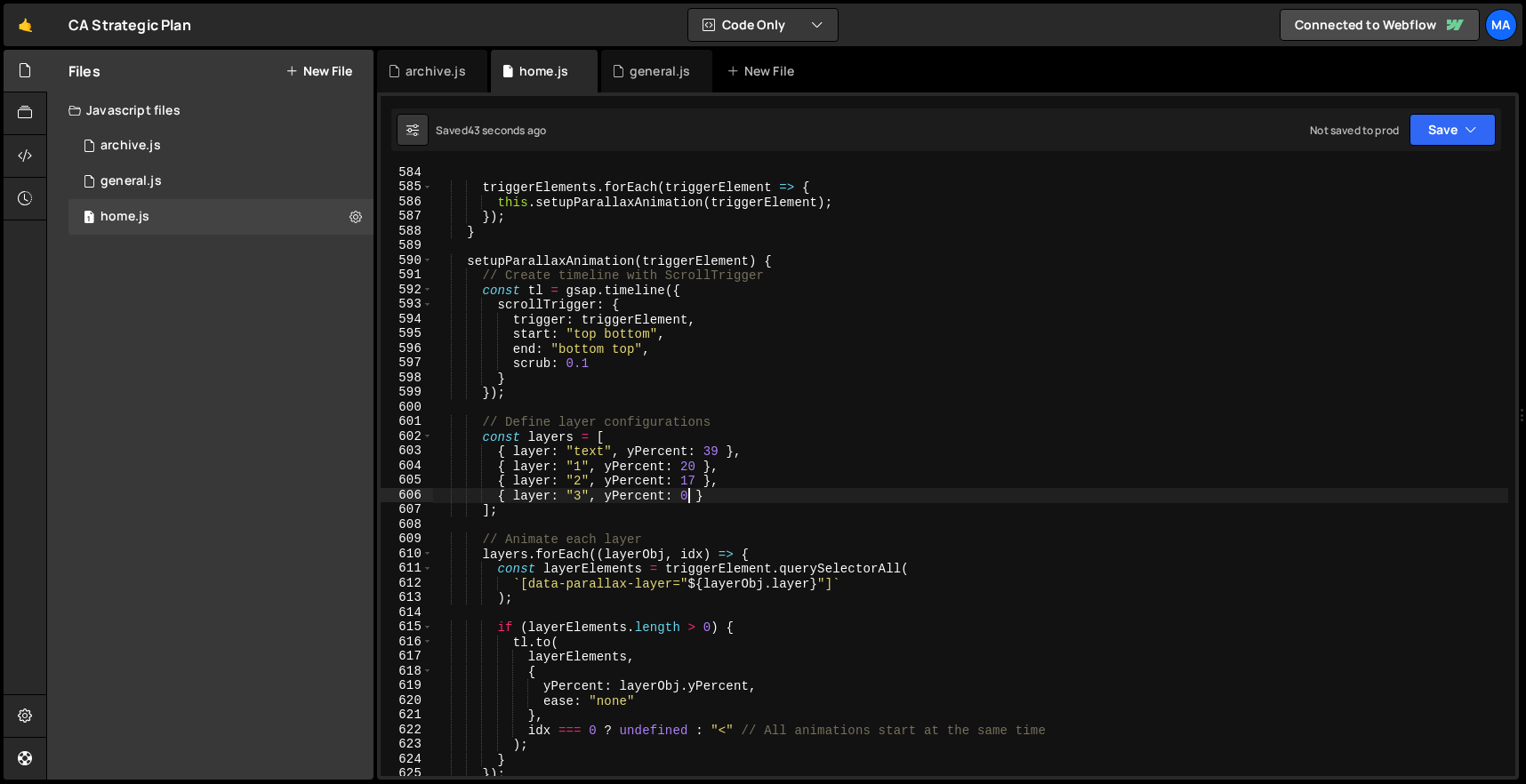
scroll to position [8575, 0]
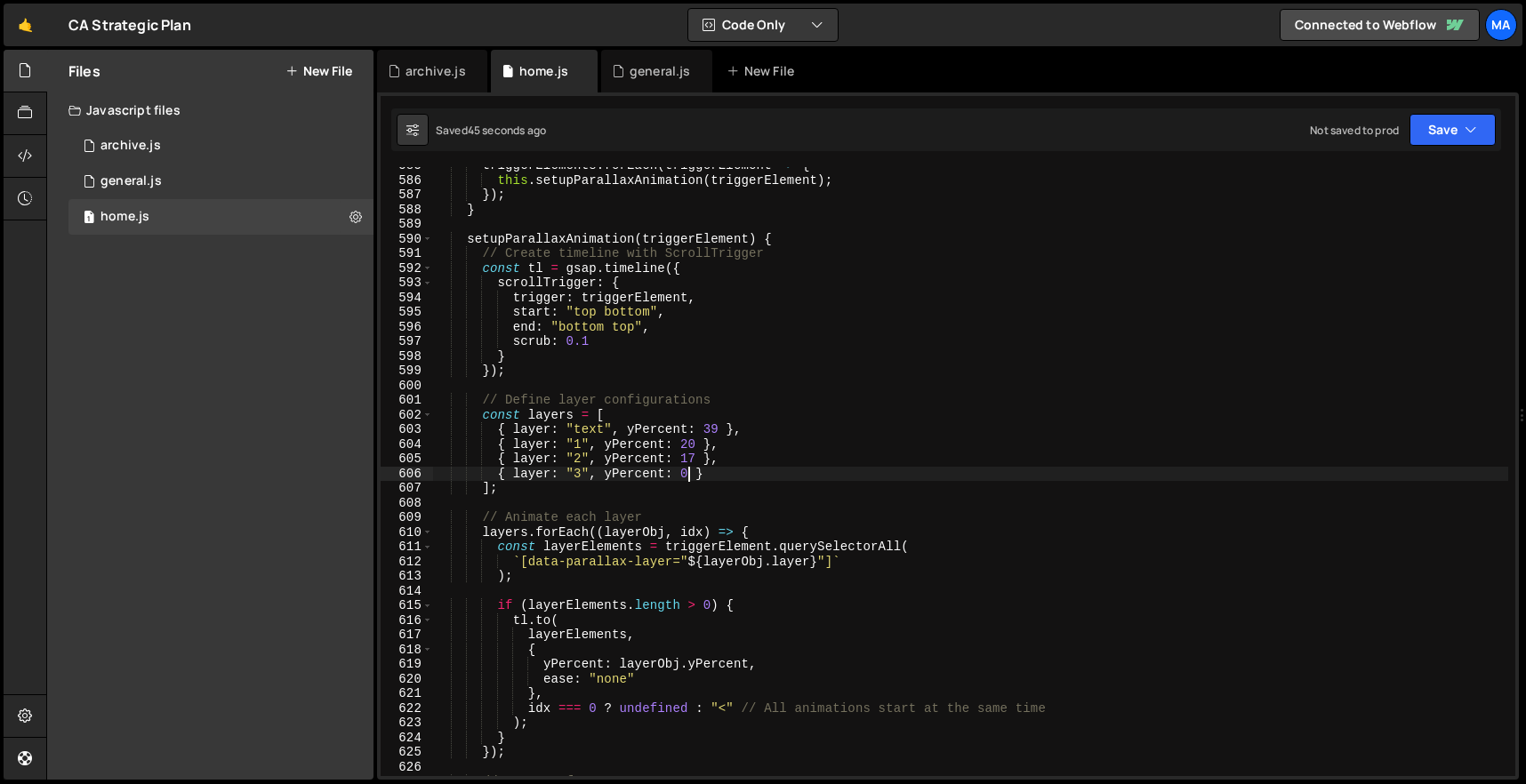
click at [696, 441] on div "triggerElements . forEach ( triggerElement => { this . setupParallaxAnimation (…" at bounding box center [971, 477] width 1076 height 638
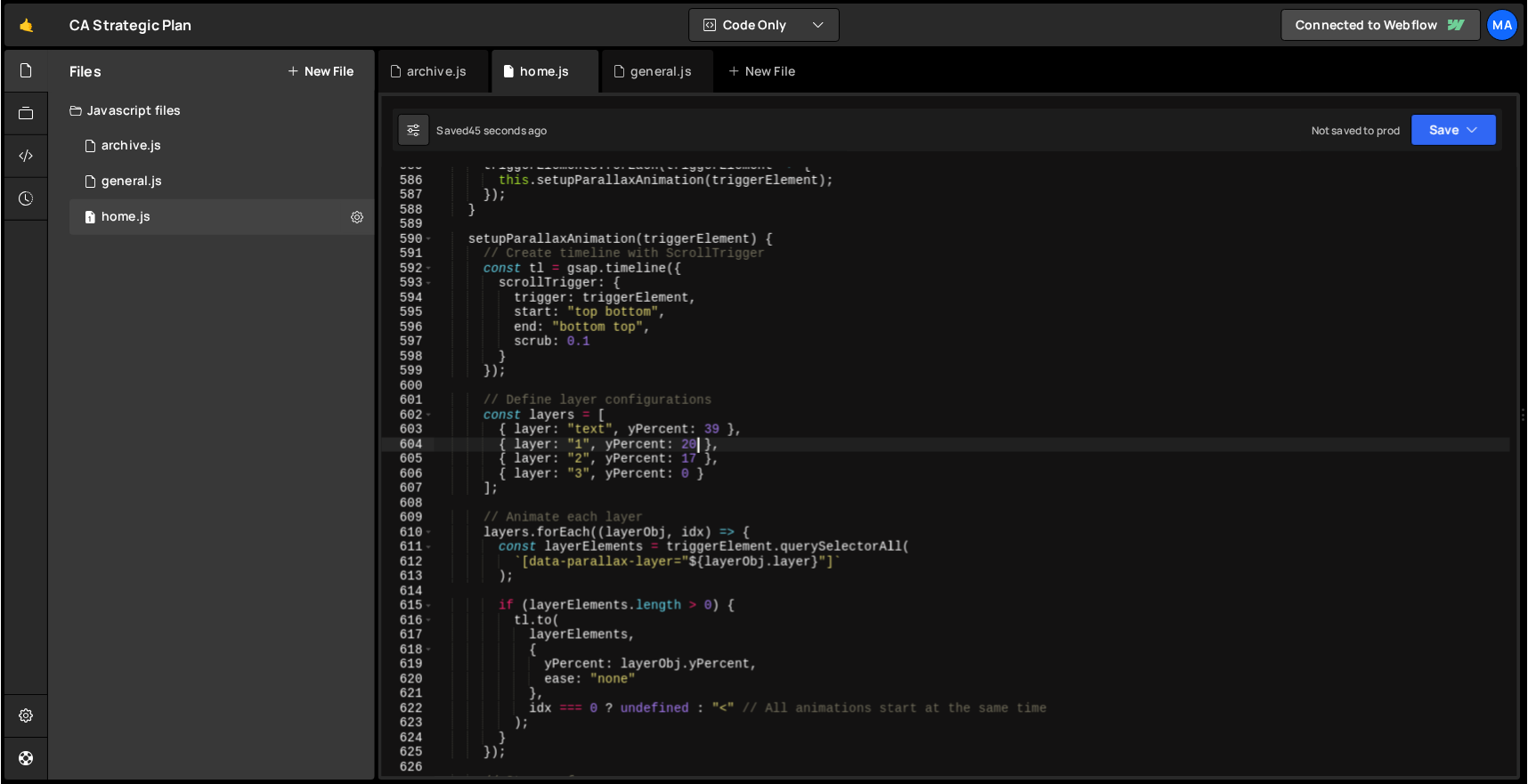
scroll to position [0, 18]
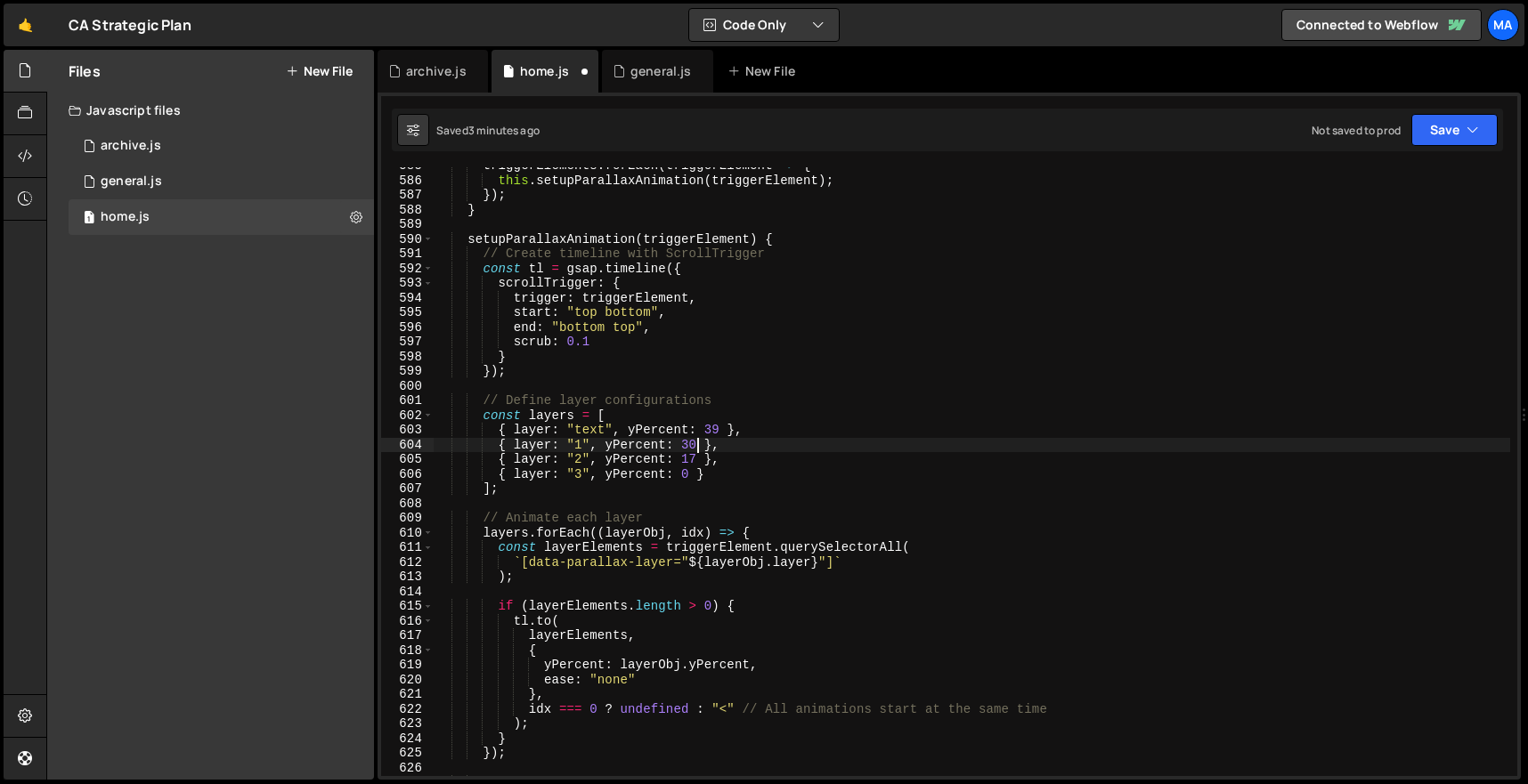
click at [695, 456] on div "triggerElements . forEach ( triggerElement => { this . setupParallaxAnimation (…" at bounding box center [973, 477] width 1077 height 638
click at [696, 461] on div "triggerElements . forEach ( triggerElement => { this . setupParallaxAnimation (…" at bounding box center [973, 477] width 1077 height 638
click at [699, 444] on div "triggerElements . forEach ( triggerElement => { this . setupParallaxAnimation (…" at bounding box center [973, 477] width 1077 height 638
click at [729, 376] on div "triggerElements . forEach ( triggerElement => { this . setupParallaxAnimation (…" at bounding box center [973, 477] width 1077 height 638
type textarea "});"
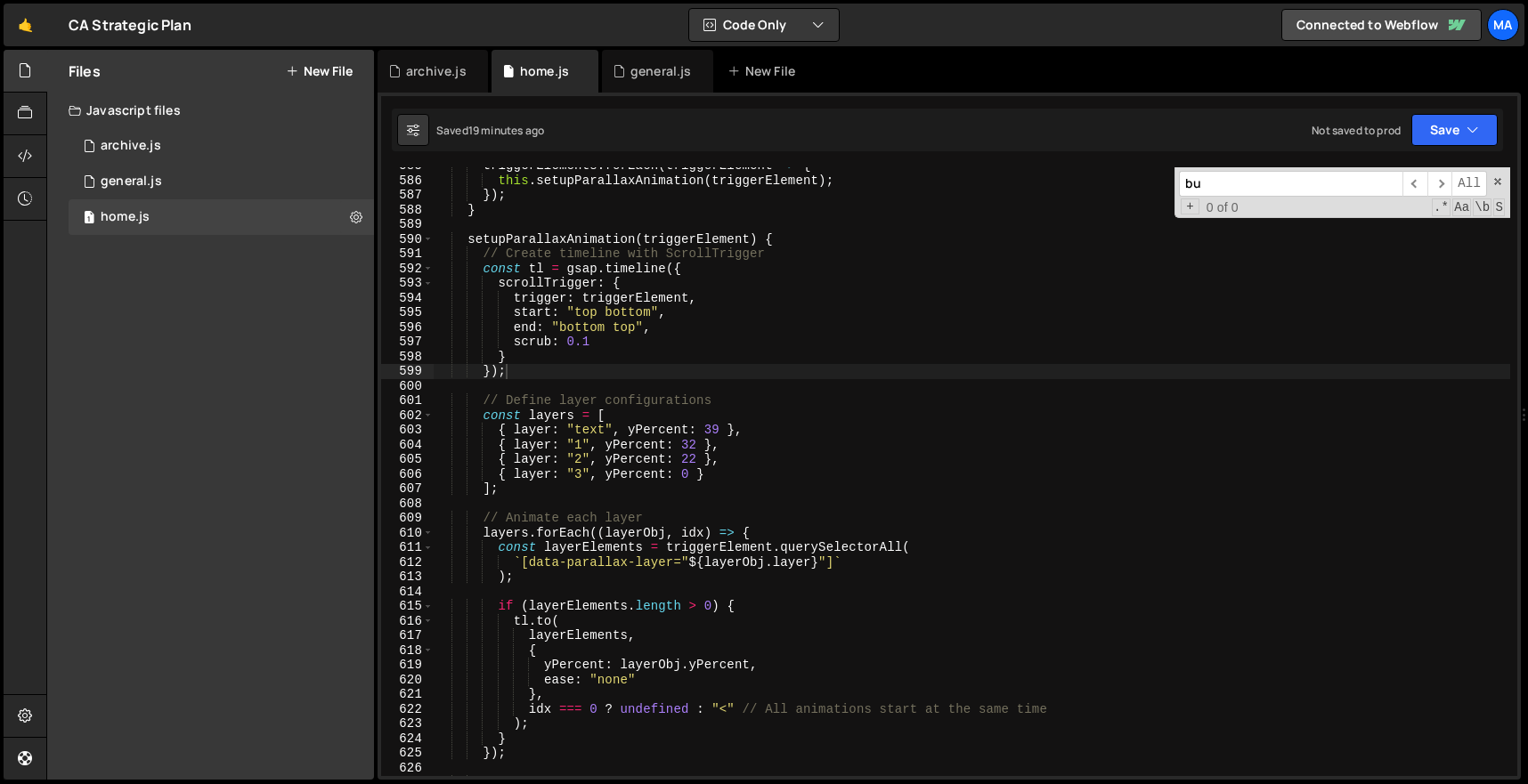
scroll to position [10548, 0]
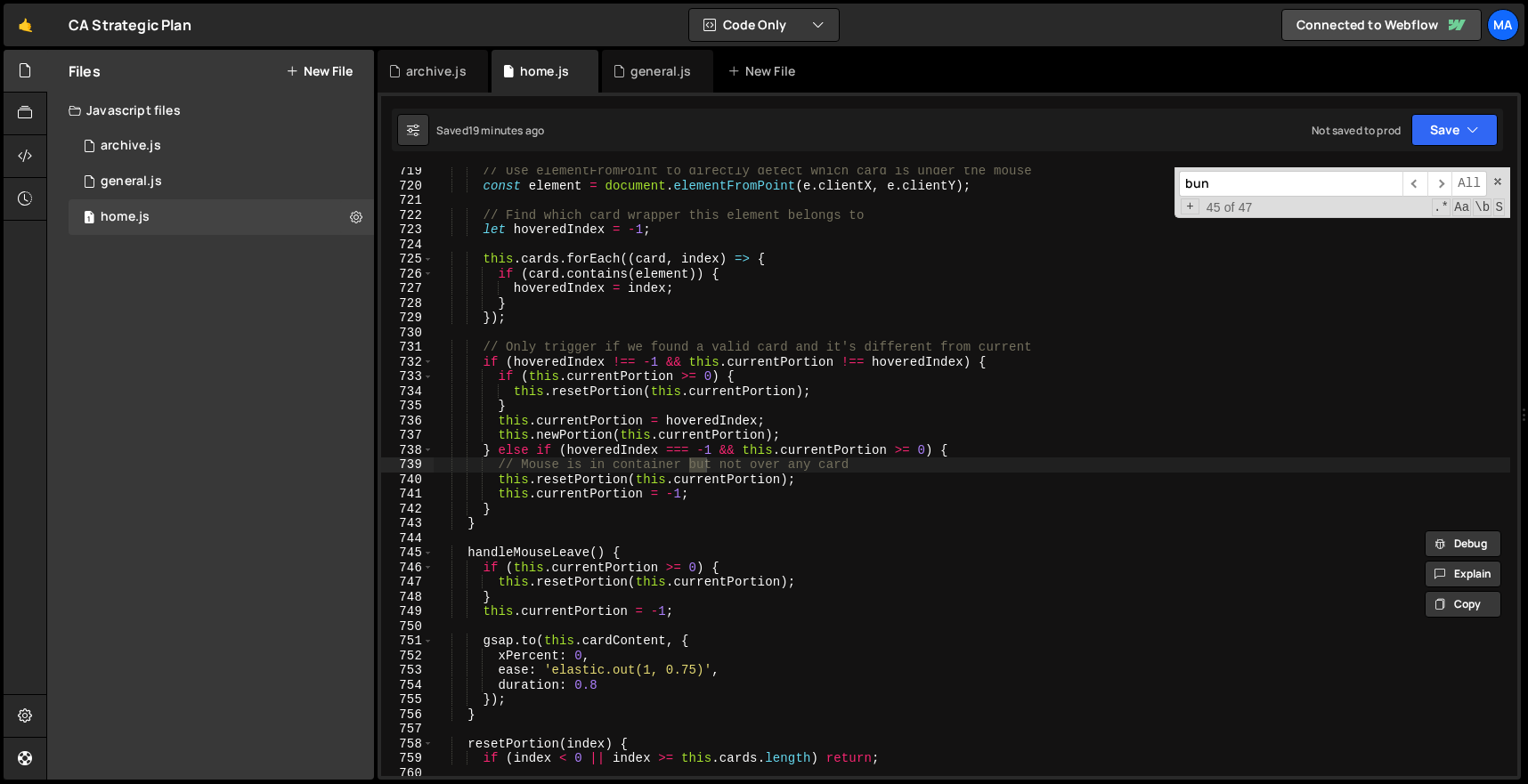
type input "[PERSON_NAME]"
click at [159, 174] on div "general.js" at bounding box center [131, 181] width 61 height 16
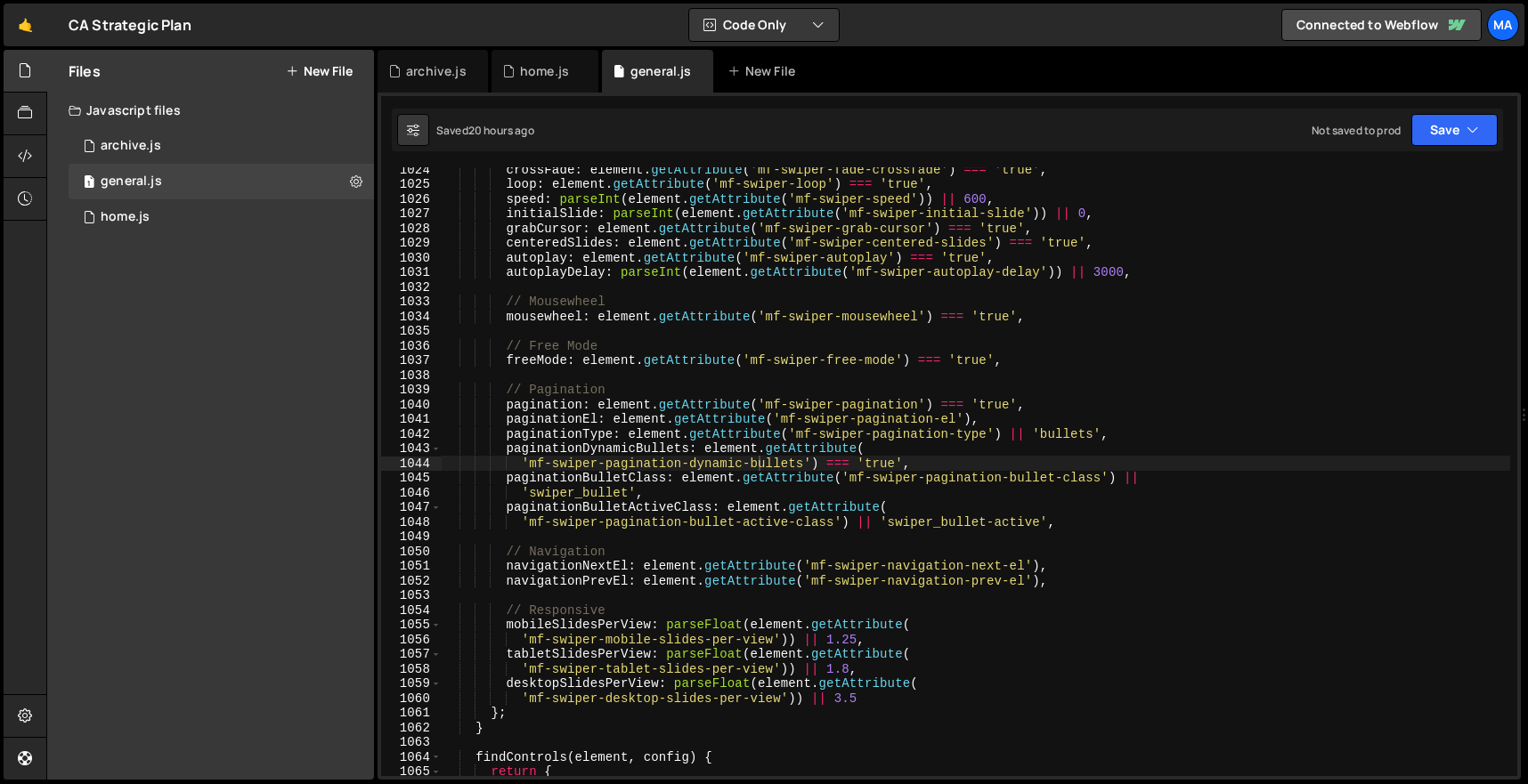
type textarea "// Pagination"
click at [1070, 387] on div "crossFade : element . getAttribute ( 'mf-swiper-fade-crossfade' ) === 'true' , …" at bounding box center [975, 481] width 1069 height 639
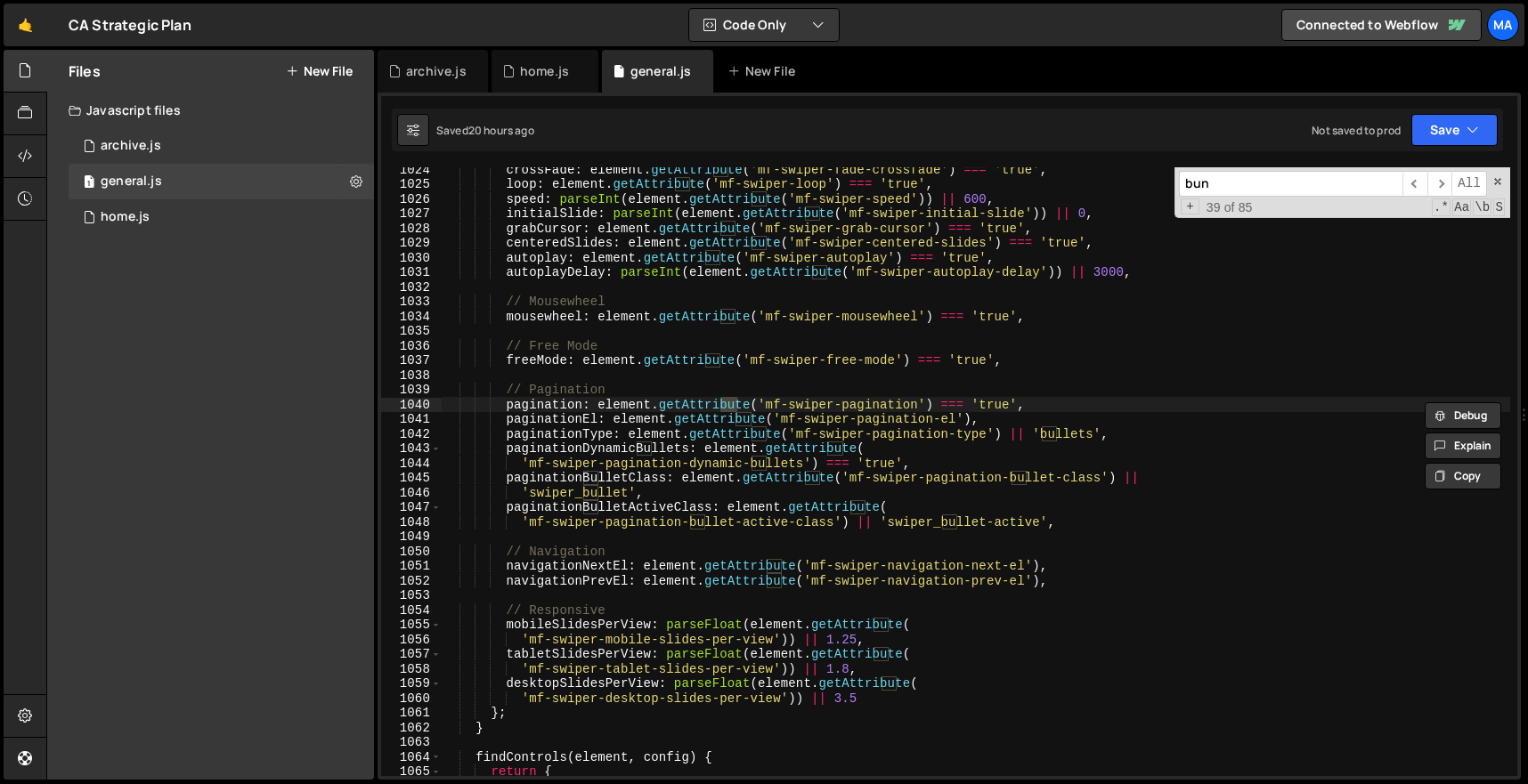
scroll to position [15938, 0]
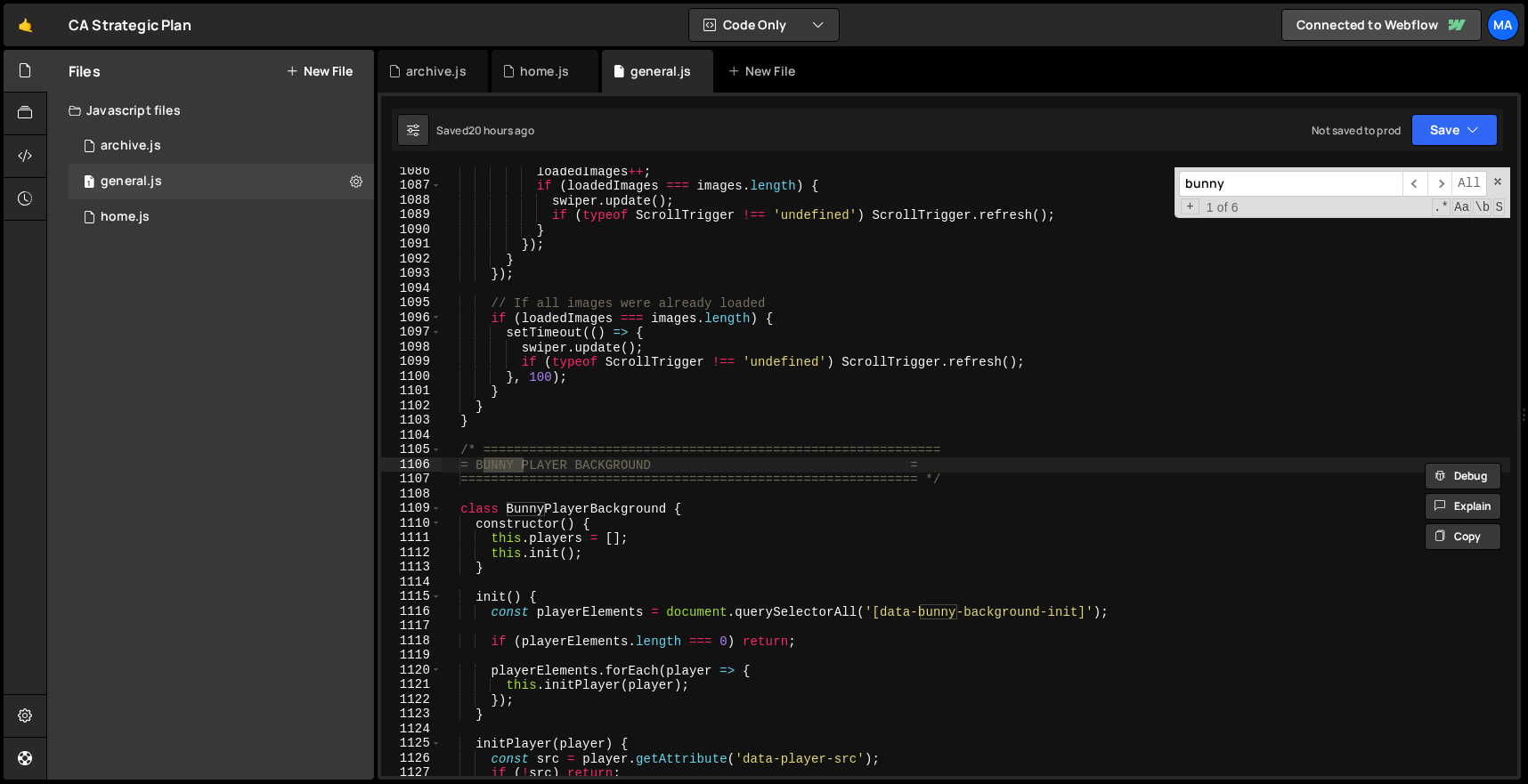
type input "bunny"
click at [800, 556] on div "loadedImages ++ ; if ( loadedImages === images . length ) { swiper . update ( )…" at bounding box center [975, 482] width 1069 height 638
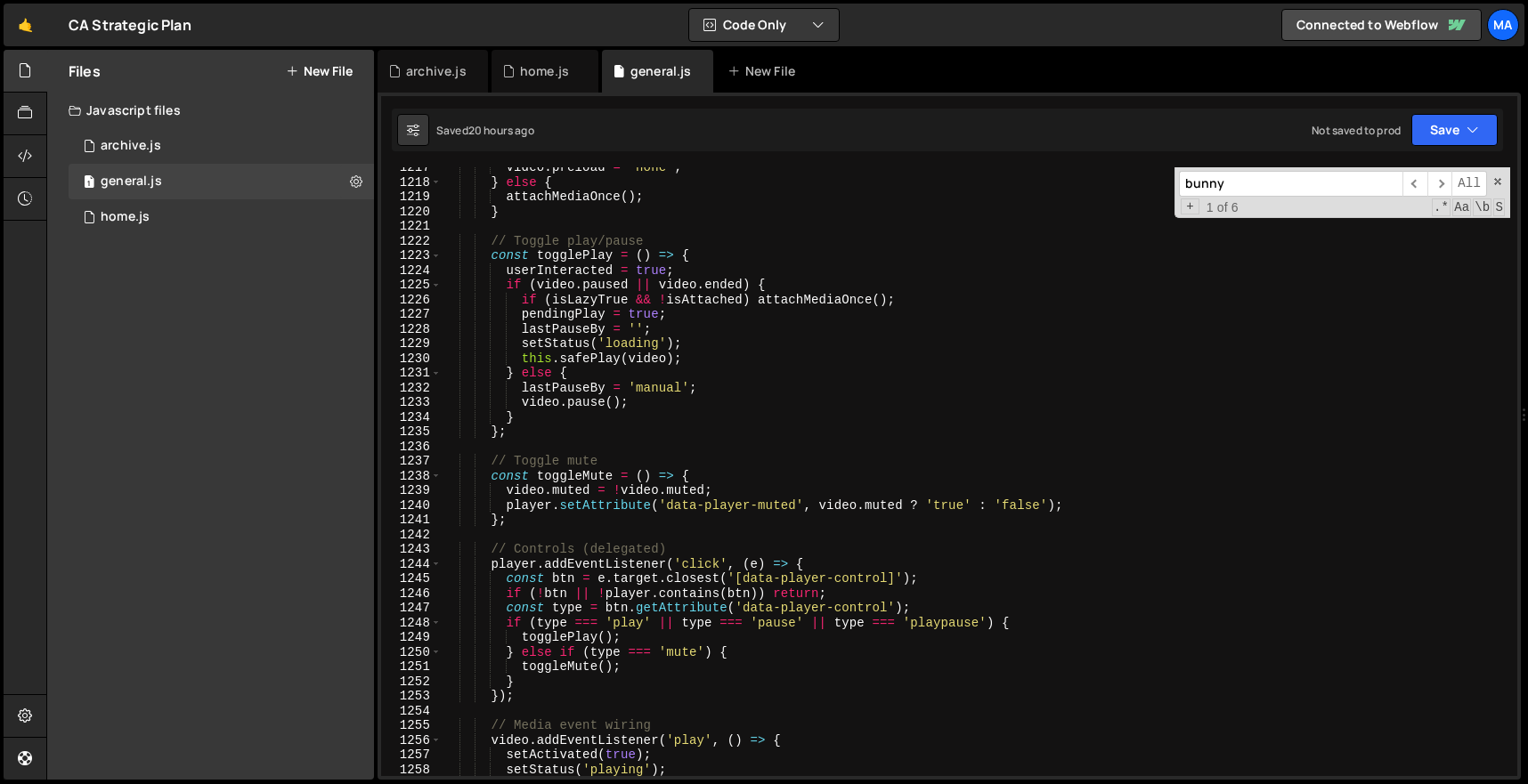
scroll to position [17818, 0]
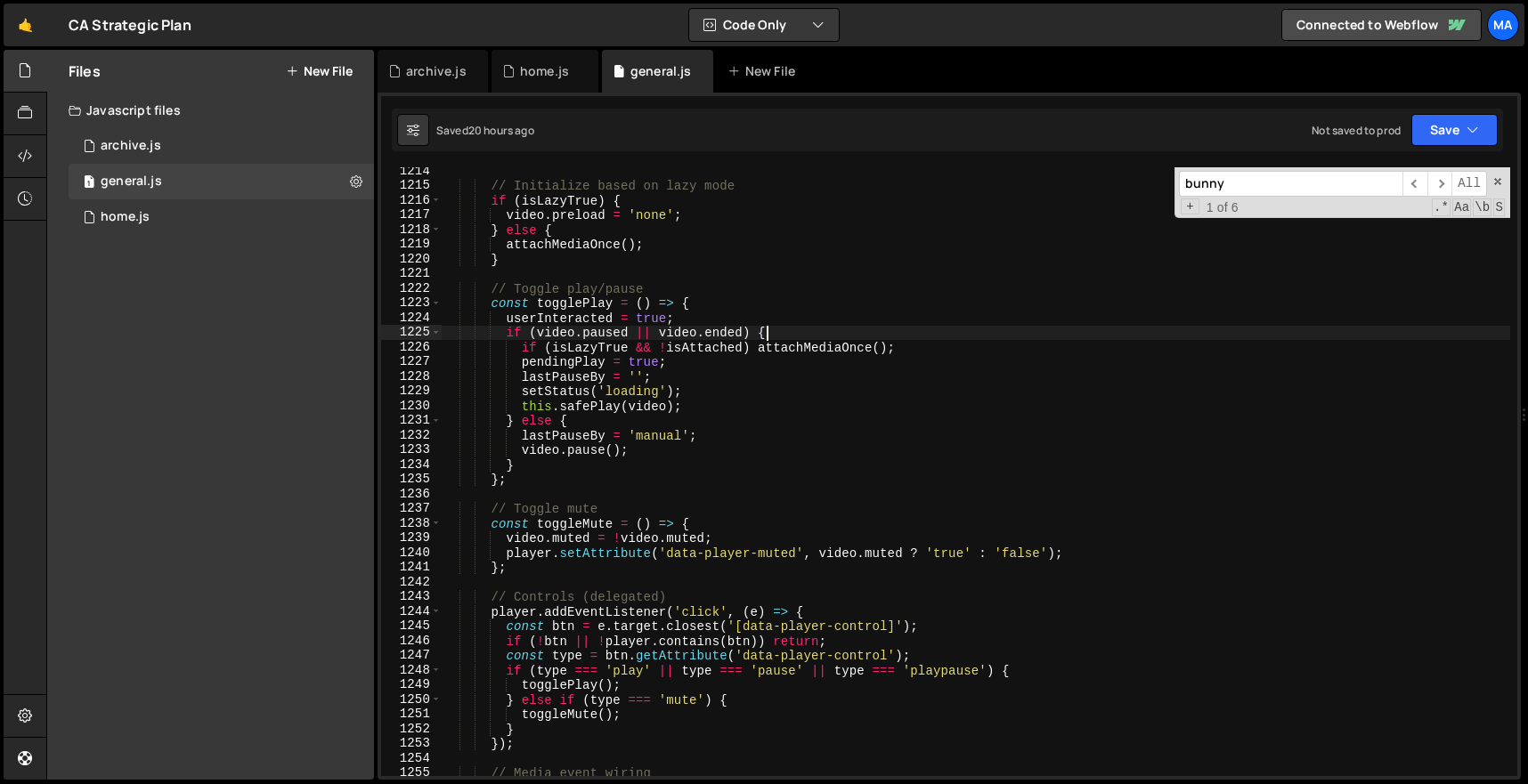
click at [974, 334] on div "// Initialize based on lazy mode if ( isLazyTrue ) { video . preload = 'none' ;…" at bounding box center [975, 482] width 1069 height 638
type textarea "if (video.paused || video.ended) {"
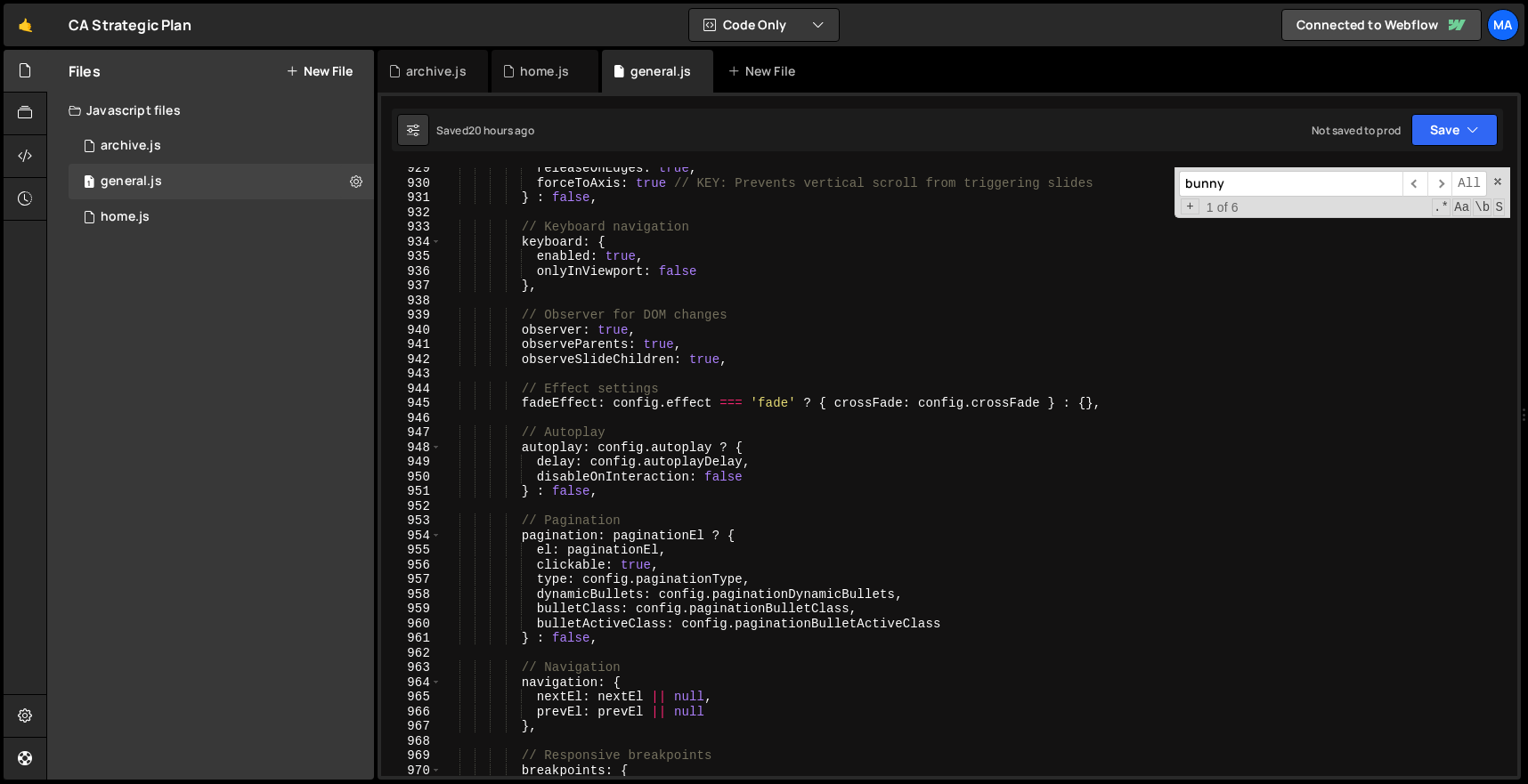
scroll to position [13634, 0]
click at [1341, 180] on input "bunny" at bounding box center [1291, 184] width 224 height 26
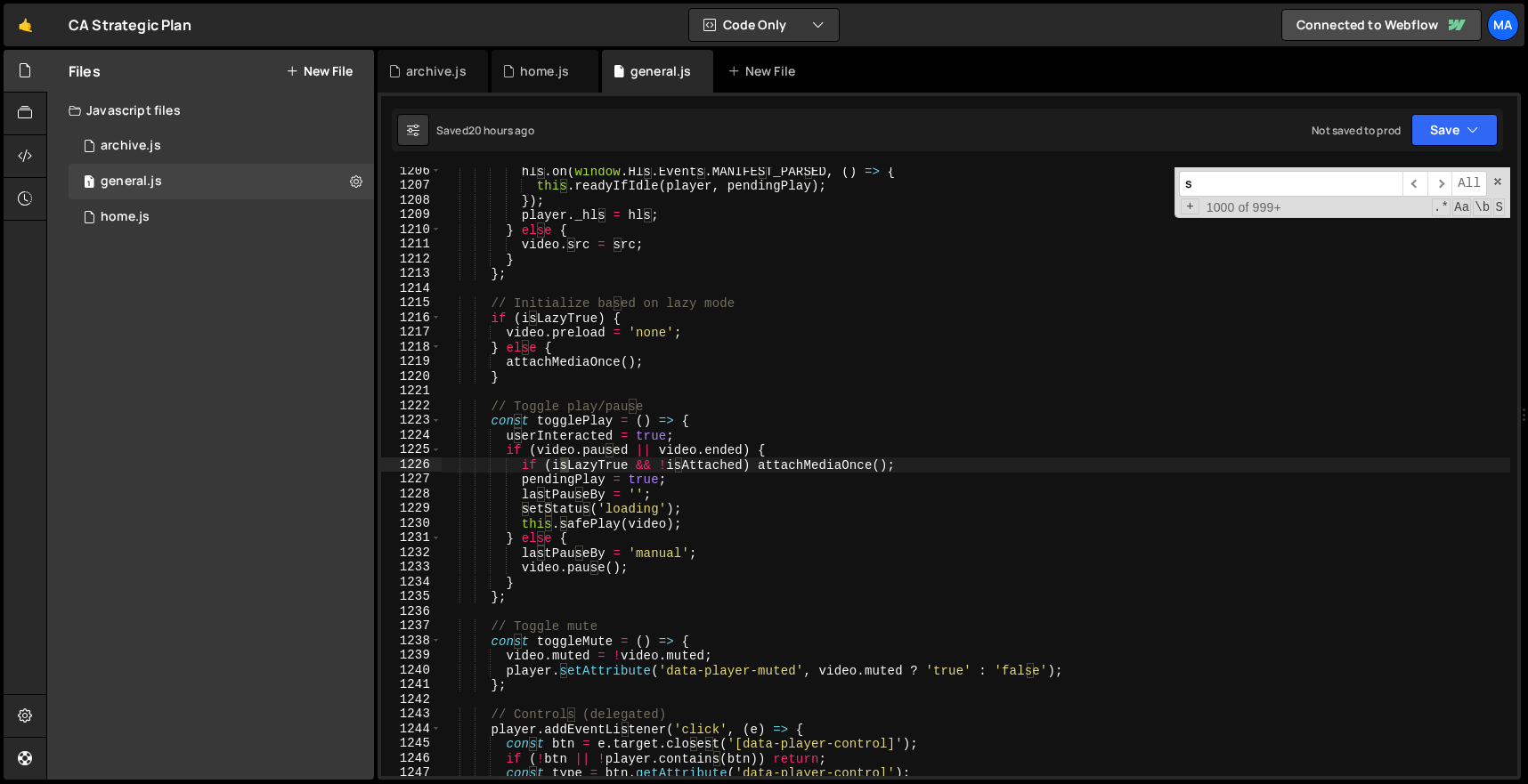
scroll to position [17700, 0]
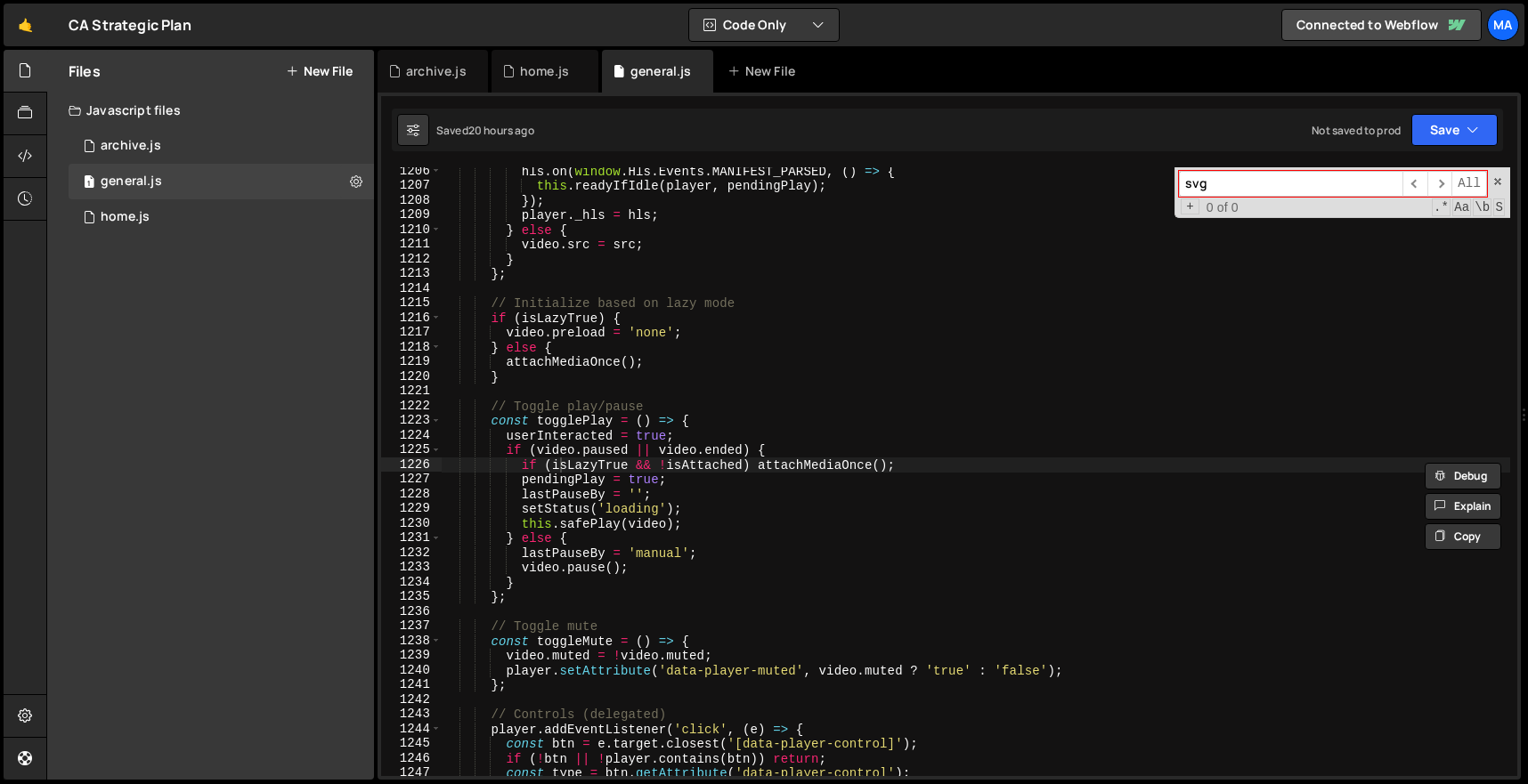
type input "svg d"
click at [109, 224] on div "home.js" at bounding box center [125, 217] width 49 height 16
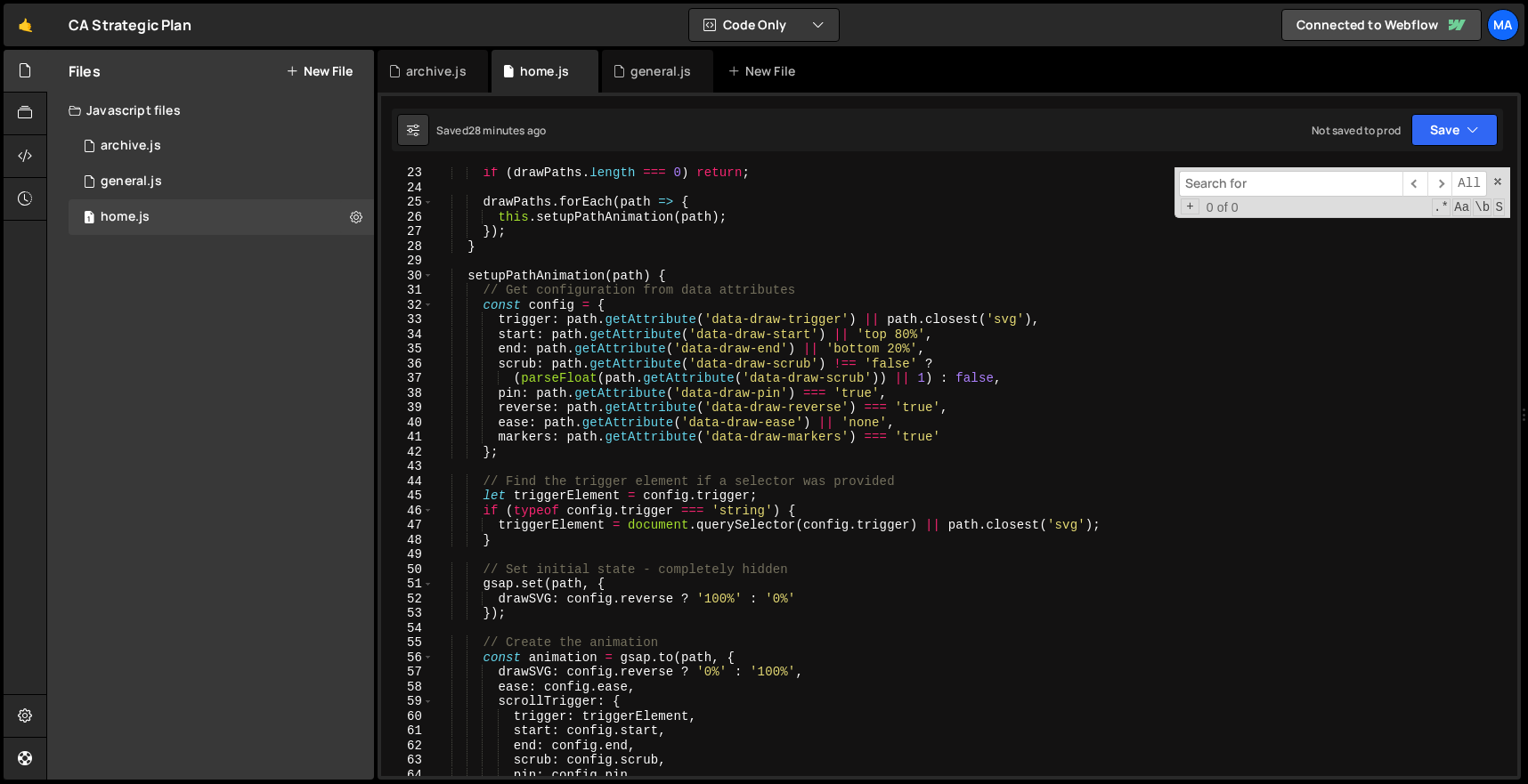
scroll to position [0, 0]
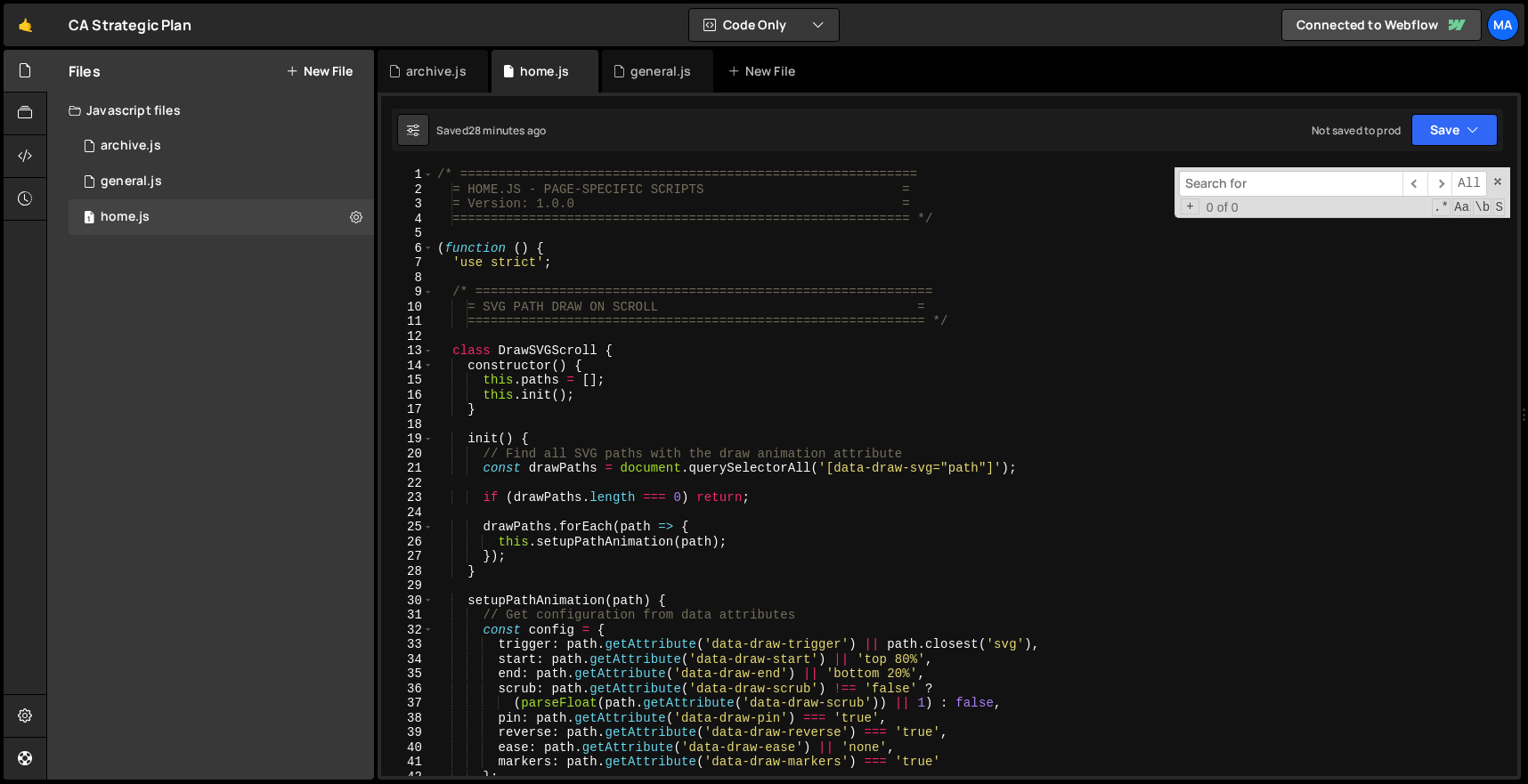
click at [745, 396] on div "/* ============================================================ = HOME.JS - PAG…" at bounding box center [973, 486] width 1077 height 638
click at [1499, 181] on span at bounding box center [1497, 181] width 12 height 12
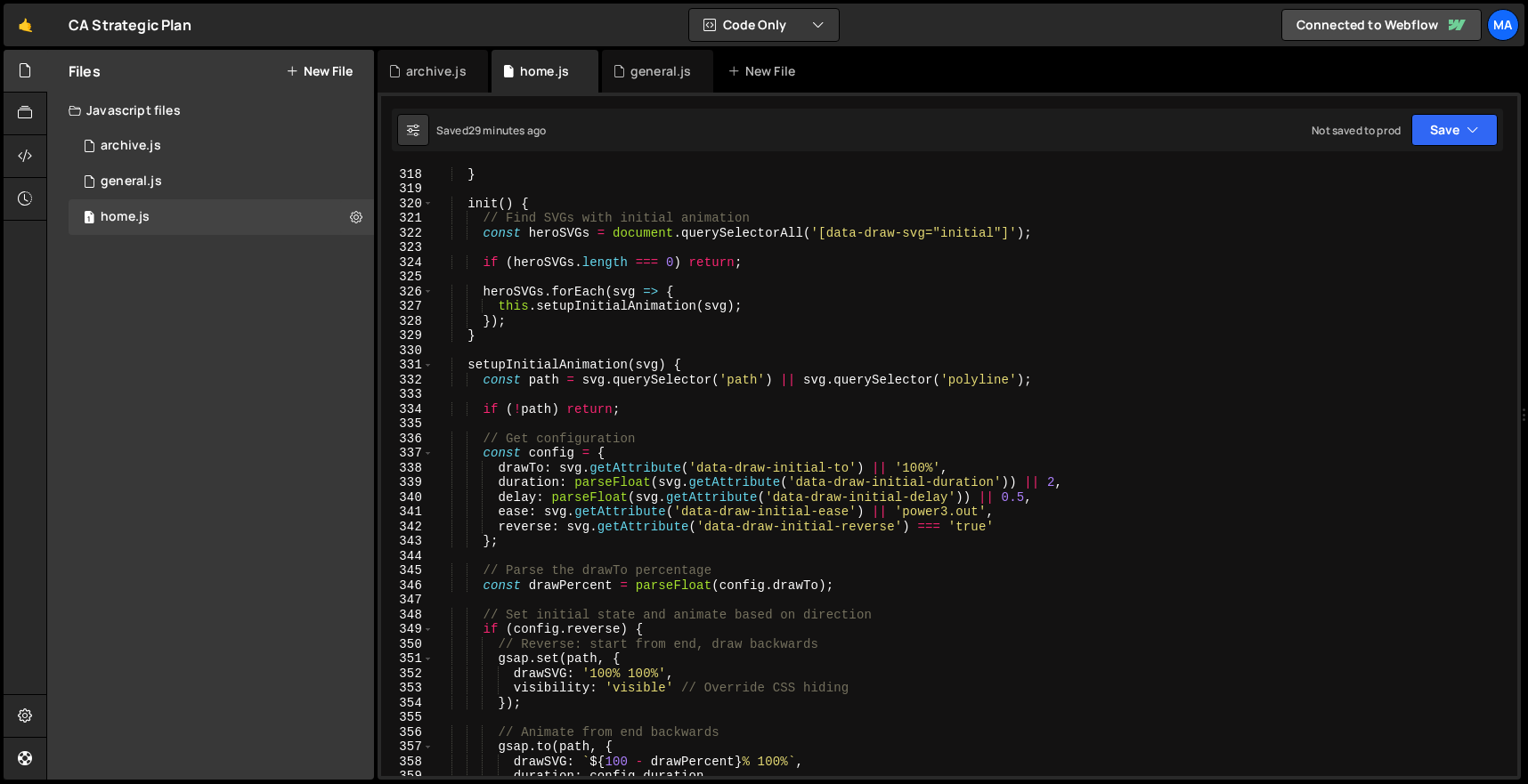
scroll to position [4773, 0]
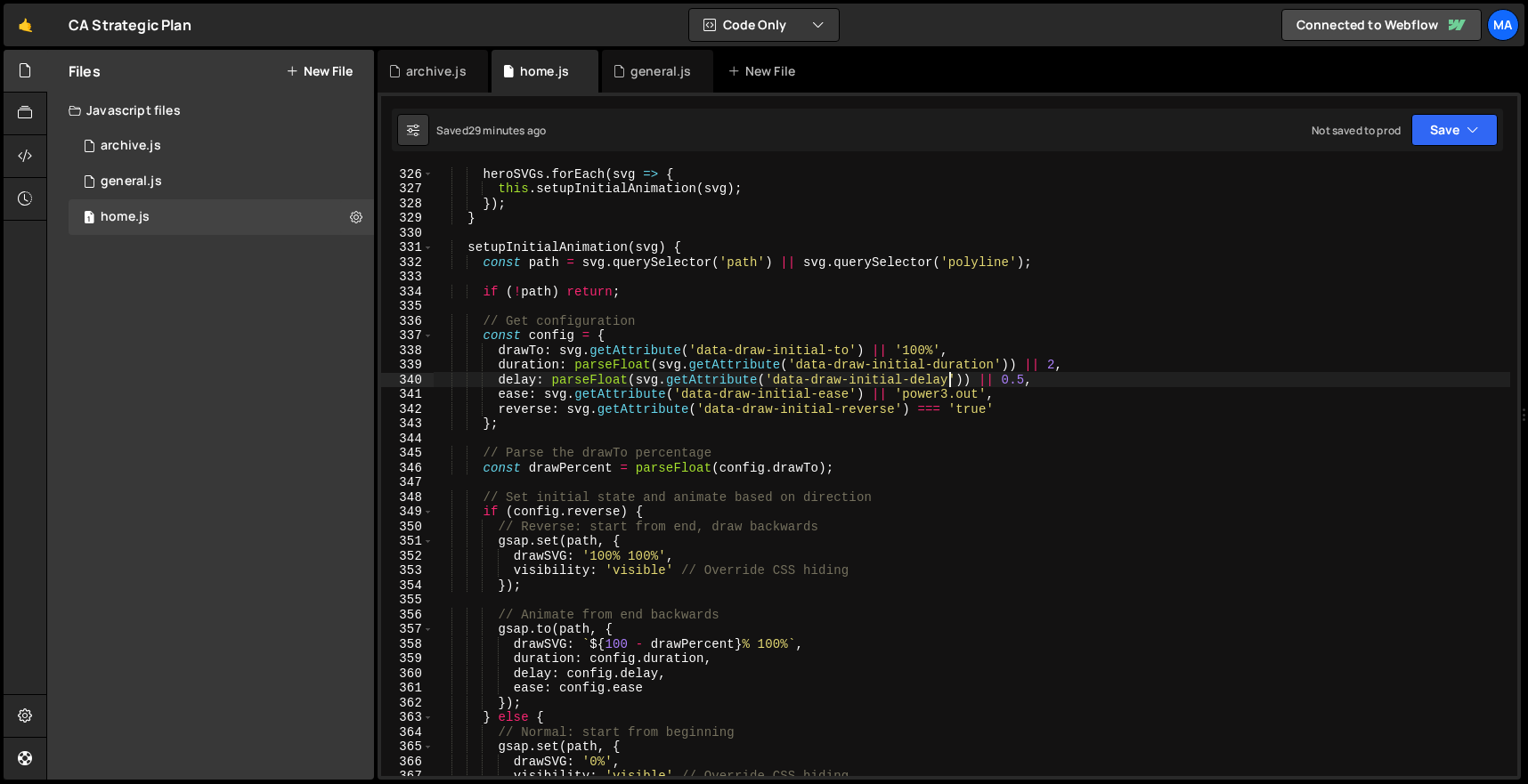
click at [948, 386] on div "heroSVGs . forEach ( svg => { this . setupInitialAnimation ( svg ) ; }) ; } set…" at bounding box center [973, 485] width 1077 height 638
type textarea "delay: parseFloat(svg.getAttribute('data-draw-initial-delay')) || 0.5,"
click at [777, 382] on div "heroSVGs . forEach ( svg => { this . setupInitialAnimation ( svg ) ; }) ; } set…" at bounding box center [973, 485] width 1077 height 638
click at [751, 385] on div "heroSVGs . forEach ( svg => { this . setupInitialAnimation ( svg ) ; }) ; } set…" at bounding box center [973, 485] width 1077 height 638
